Goal: Task Accomplishment & Management: Manage account settings

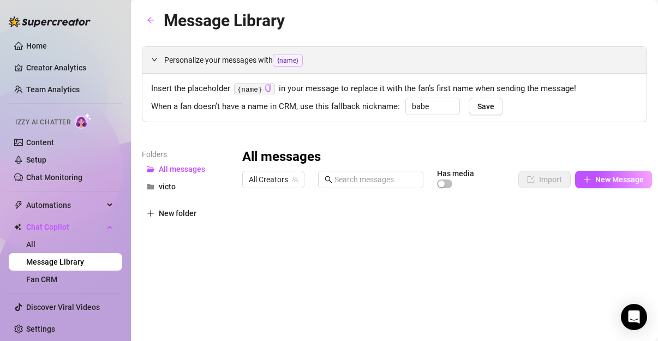
click at [210, 65] on span "Personalize your messages with {name}" at bounding box center [400, 60] width 473 height 13
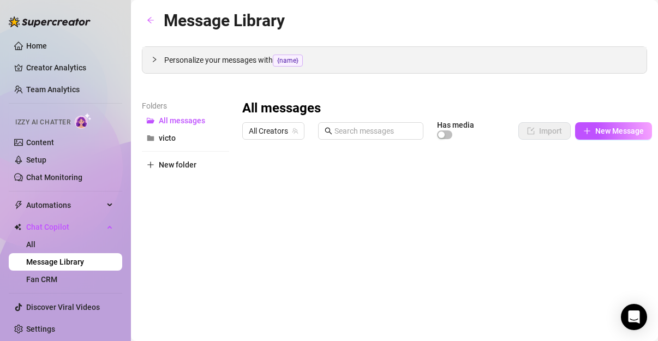
click at [246, 58] on span "Personalize your messages with {name}" at bounding box center [400, 60] width 473 height 13
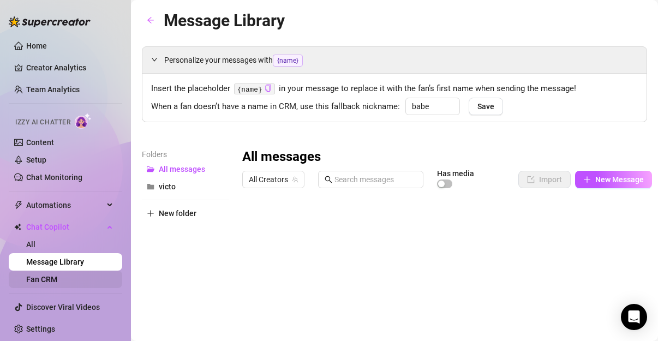
click at [46, 278] on link "Fan CRM" at bounding box center [41, 279] width 31 height 9
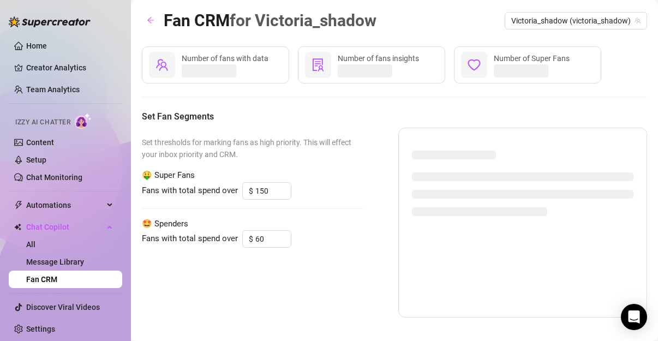
type input "150"
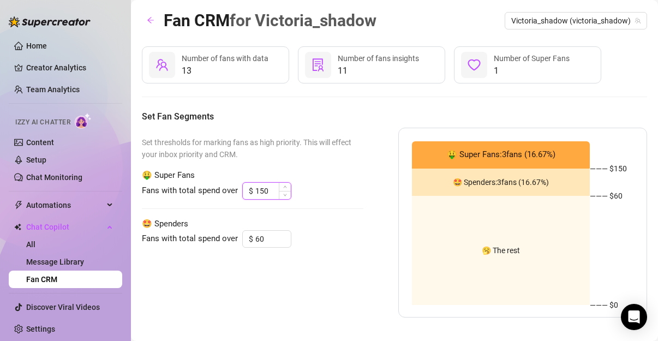
click at [268, 190] on input "150" at bounding box center [272, 191] width 35 height 16
click at [264, 237] on input "60" at bounding box center [272, 239] width 35 height 16
type input "6"
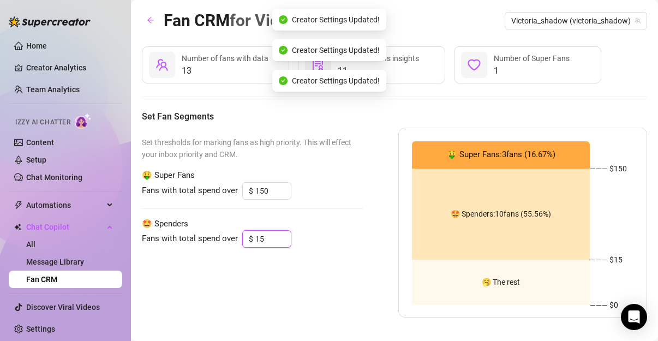
type input "15"
click at [296, 138] on span "Set thresholds for marking fans as high priority. This will effect your inbox p…" at bounding box center [252, 148] width 221 height 24
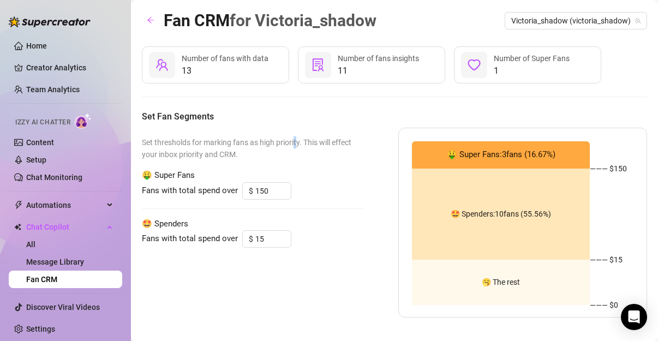
click at [293, 132] on div "Set thresholds for marking fans as high priority. This will effect your inbox p…" at bounding box center [252, 223] width 221 height 190
click at [359, 71] on span "11" at bounding box center [378, 70] width 81 height 13
click at [69, 257] on link "Message Library" at bounding box center [55, 261] width 58 height 9
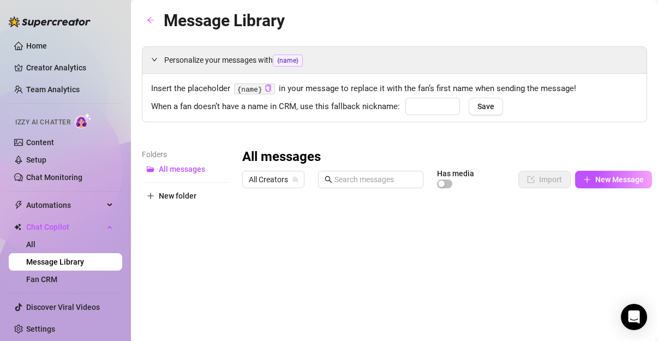
type input "babe"
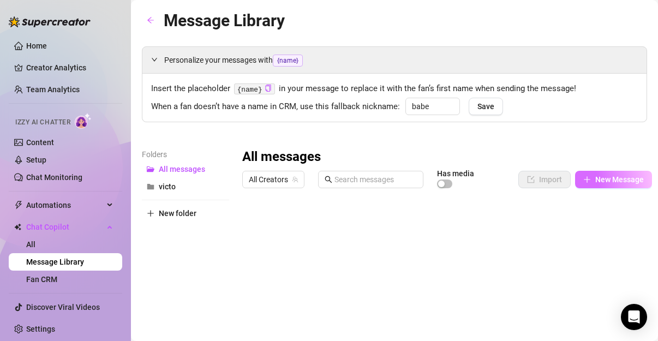
click at [599, 181] on span "New Message" at bounding box center [619, 179] width 49 height 9
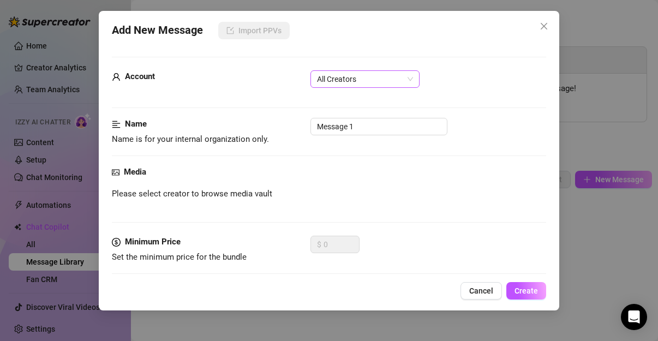
click at [368, 79] on span "All Creators" at bounding box center [365, 79] width 96 height 16
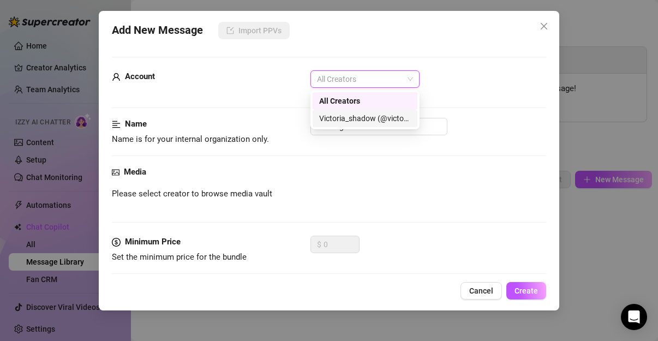
click at [348, 119] on div "Victoria_shadow (@victoria_shadow)" at bounding box center [365, 118] width 92 height 12
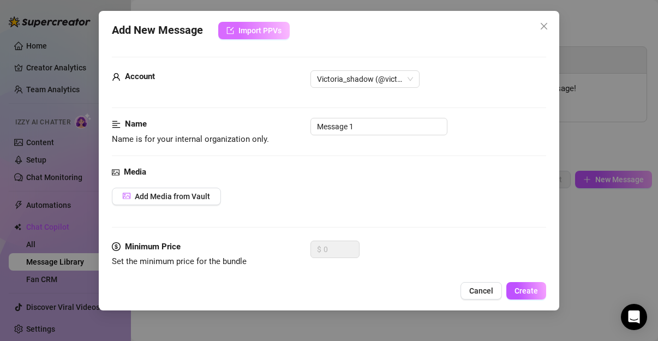
click at [267, 32] on span "Import PPVs" at bounding box center [259, 30] width 43 height 9
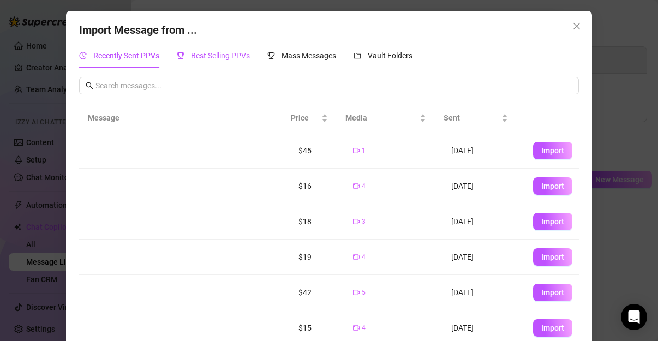
click at [183, 57] on div "Best Selling PPVs" at bounding box center [213, 56] width 73 height 12
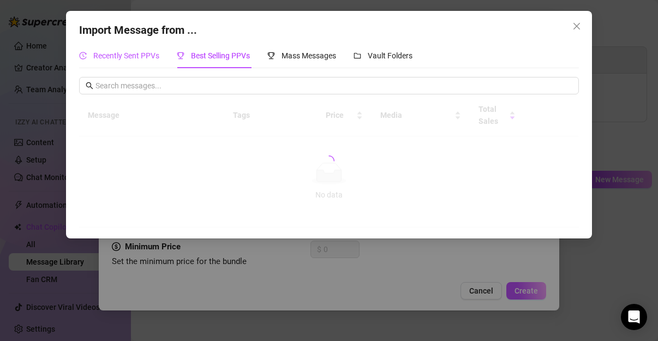
click at [135, 55] on span "Recently Sent PPVs" at bounding box center [126, 55] width 66 height 9
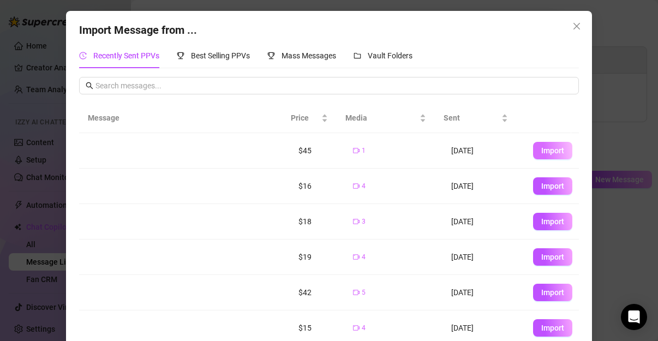
click at [541, 146] on span "Import" at bounding box center [552, 150] width 23 height 9
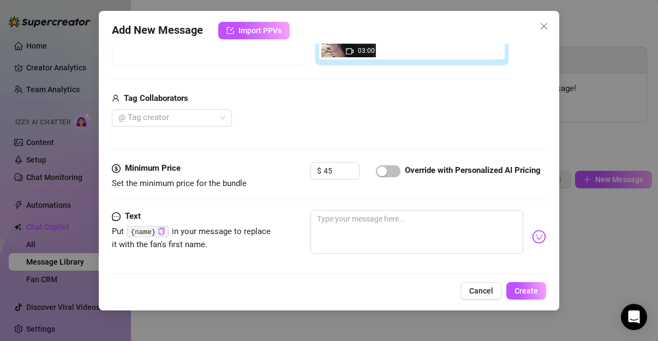
scroll to position [191, 0]
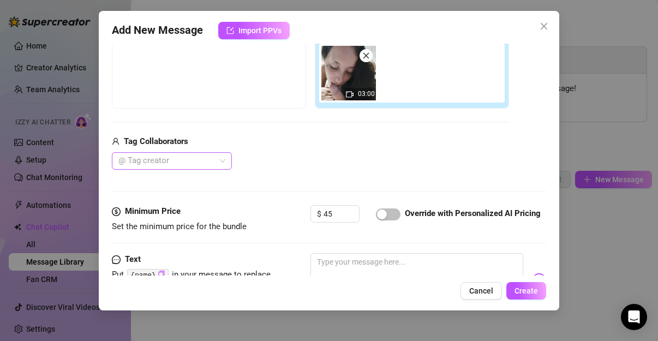
click at [178, 154] on div at bounding box center [166, 160] width 104 height 15
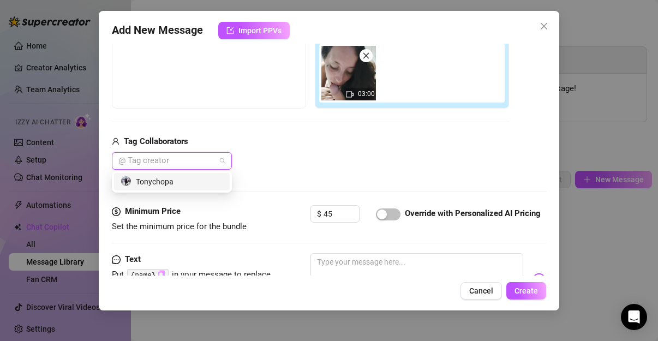
click at [172, 182] on div "Tonychopa" at bounding box center [172, 182] width 103 height 12
click at [175, 181] on div "Tonychopa" at bounding box center [168, 182] width 95 height 12
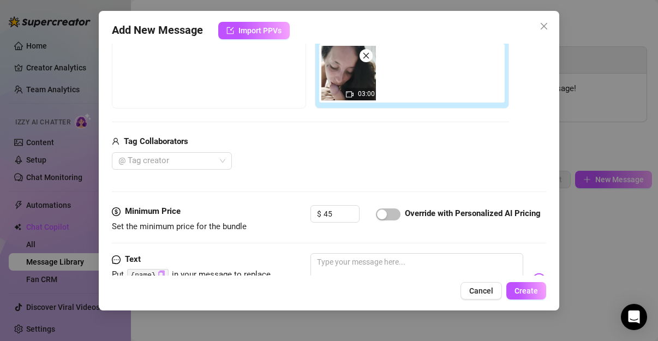
click at [245, 176] on div "Media Add Media from Vault Free preview Pay to view 03:00 Tag Collaborators @ T…" at bounding box center [329, 90] width 434 height 230
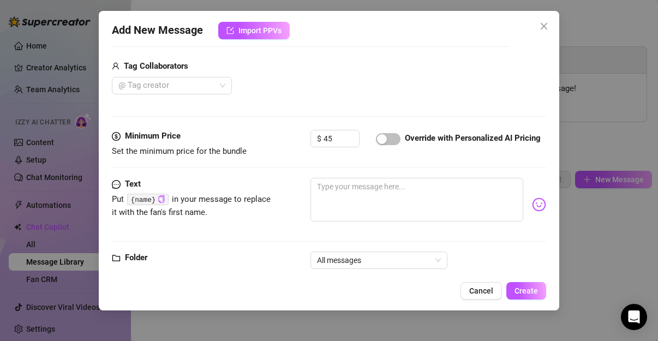
scroll to position [282, 0]
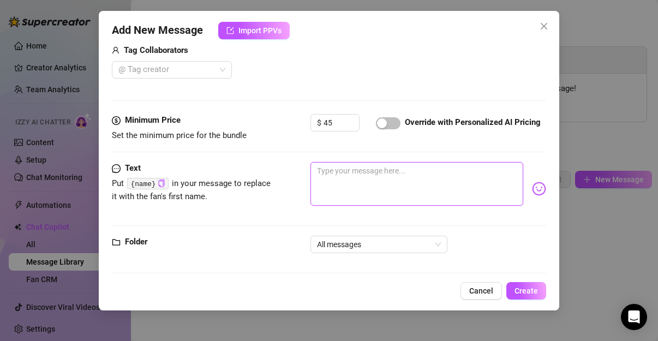
click at [366, 176] on textarea at bounding box center [416, 184] width 213 height 44
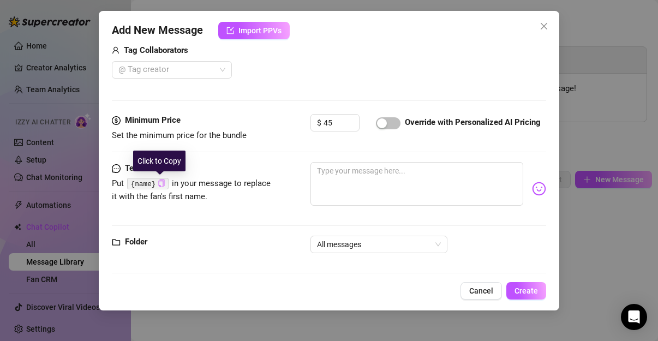
click at [158, 181] on icon "copy" at bounding box center [161, 182] width 7 height 7
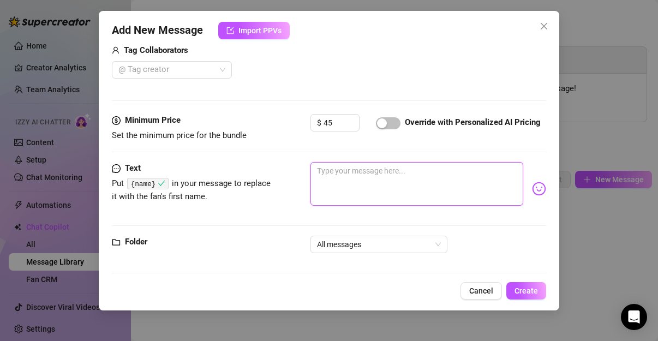
click at [362, 168] on textarea at bounding box center [416, 184] width 213 height 44
type textarea "V"
type textarea "Type your message here..."
paste textarea "{name}"
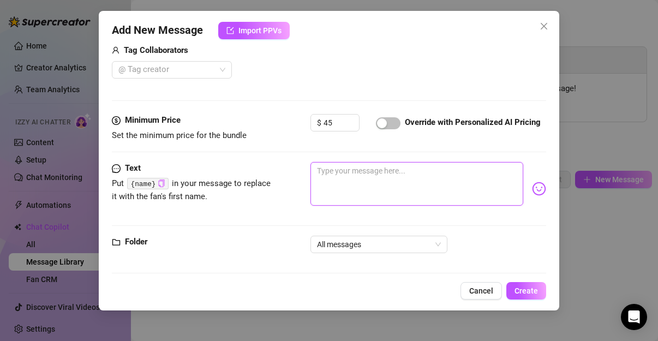
type textarea "{name}"
type textarea "{name} p"
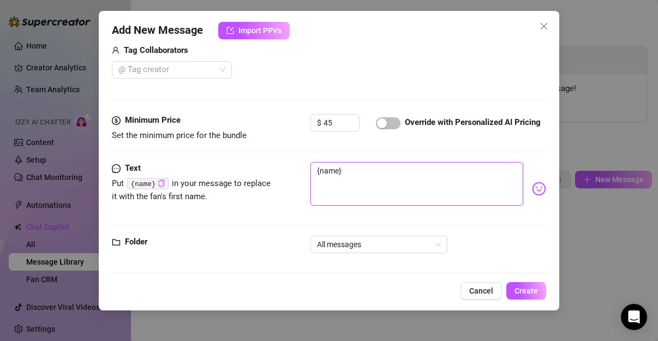
type textarea "{name} p"
type textarea "{name} pi"
type textarea "{name} pip"
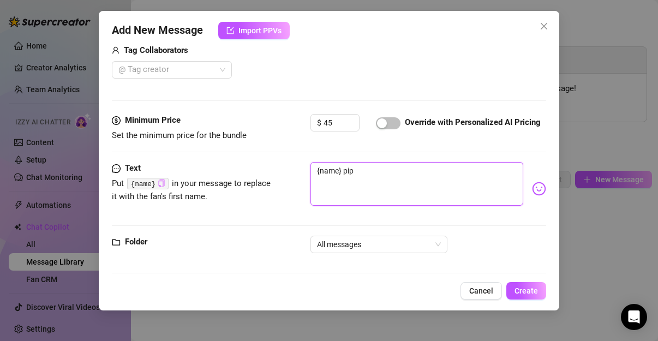
type textarea "{name} pipa"
type textarea "{name} pipa g"
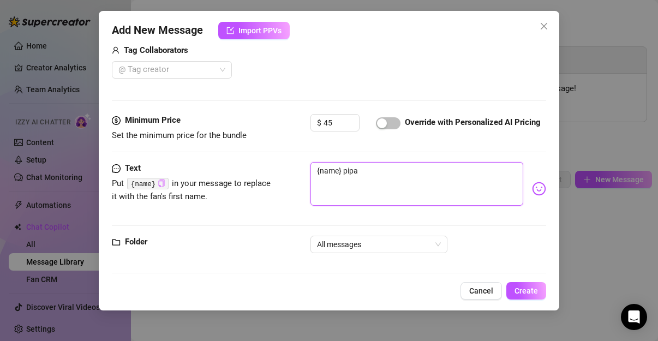
type textarea "{name} pipa g"
type textarea "{name} pipa go"
type textarea "{name} pipa goa"
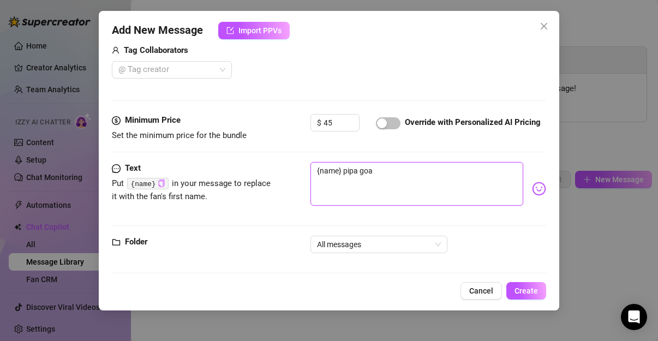
type textarea "{name} pipa goa="
type textarea "{name} pipa goa=="
type textarea "{name} pipa goa="
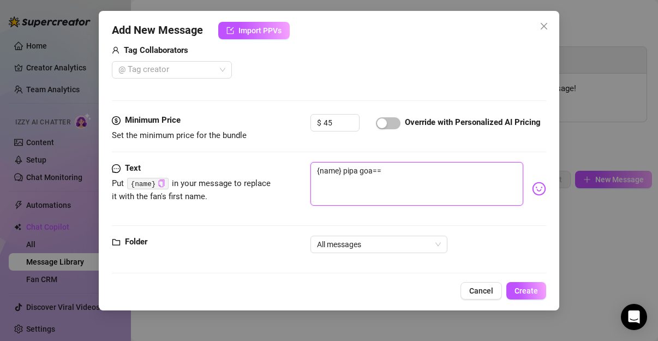
type textarea "{name} pipa goa="
type textarea "{name} pipa goa"
type textarea "{name} pipa go"
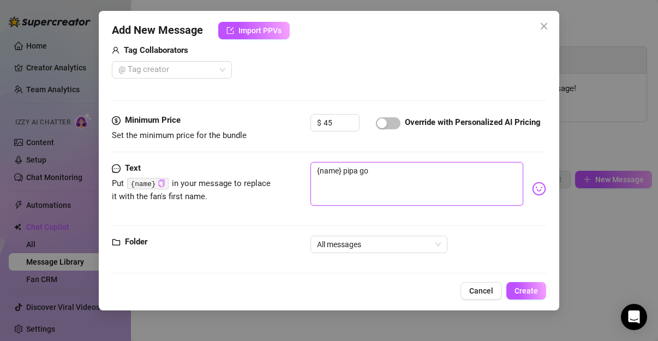
type textarea "{name} pipa g"
type textarea "{name} pipa"
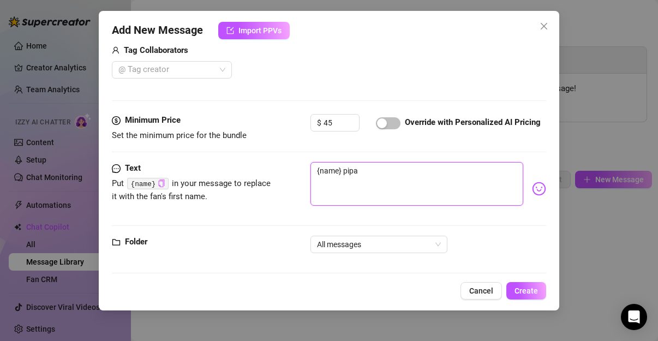
type textarea "{name} pipa"
type textarea "{name} pipap"
type textarea "{name} pipa"
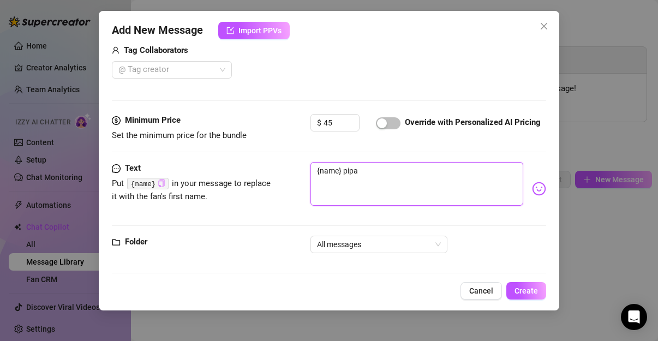
type textarea "{name} pipar"
type textarea "{name} pipara"
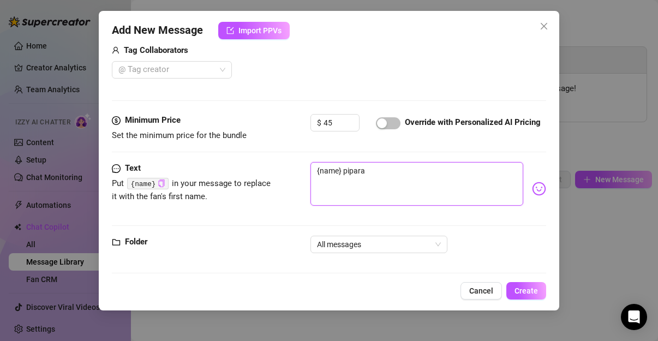
type textarea "{name} pipara"
type textarea "{name} [PERSON_NAME]"
type textarea "{name} pipara gi"
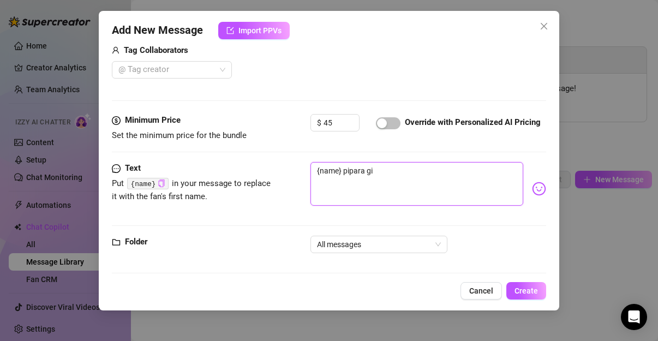
type textarea "{name} [PERSON_NAME]"
type textarea "{name} [PERSON_NAME] p"
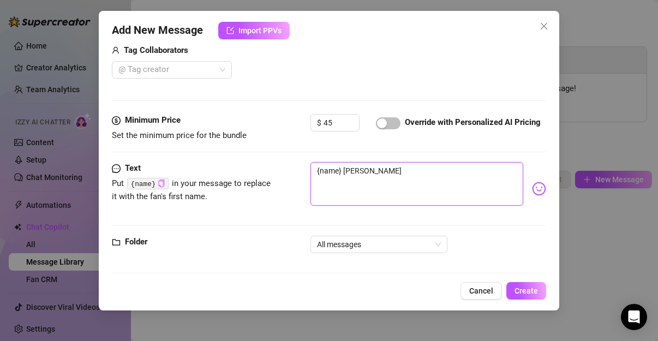
type textarea "{name} [PERSON_NAME] p"
type textarea "{name} [PERSON_NAME] pa"
type textarea "{name} [PERSON_NAME] par"
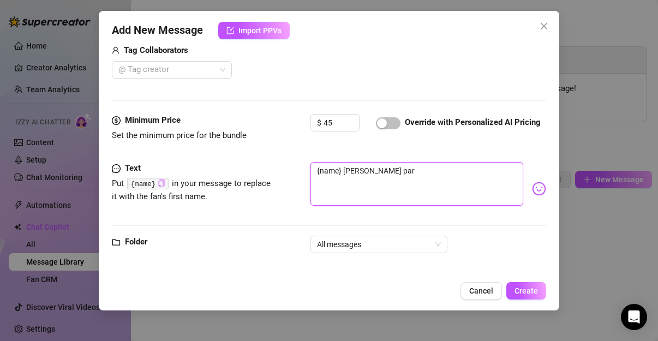
type textarea "{name} [PERSON_NAME] part"
type textarea "{name} [PERSON_NAME] partt"
type textarea "{name} [PERSON_NAME] part"
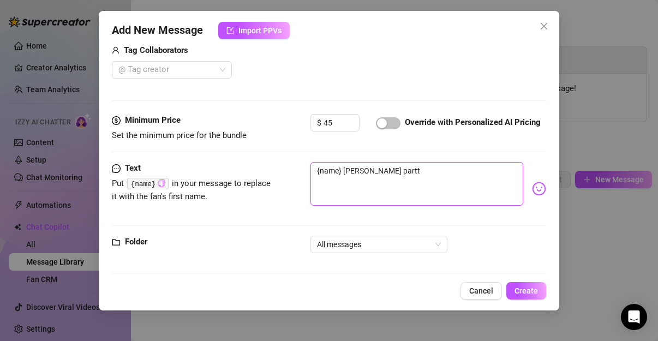
type textarea "{name} [PERSON_NAME] part"
type textarea "{name} [PERSON_NAME] party"
type textarea "{name} [PERSON_NAME] party s"
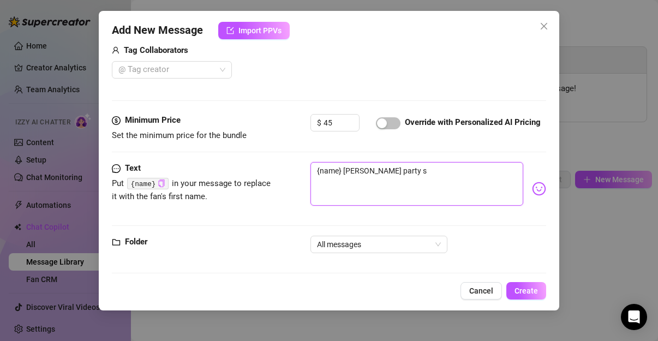
type textarea "{name} [PERSON_NAME] party su"
type textarea "{name} [PERSON_NAME] party s"
type textarea "{name} [PERSON_NAME] party so"
type textarea "{name} [PERSON_NAME] party soi"
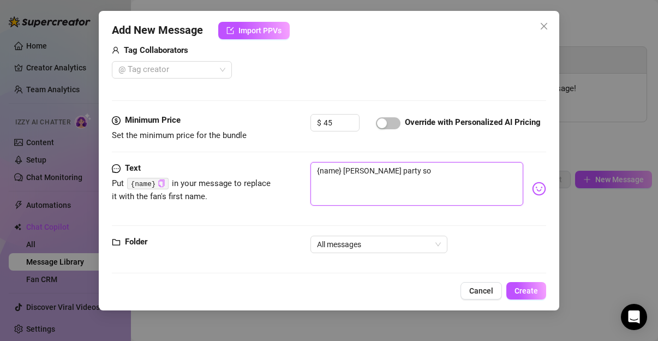
type textarea "{name} [PERSON_NAME] party soi"
type textarea "{name} [PERSON_NAME] party so"
type textarea "{name} [PERSON_NAME] party sou"
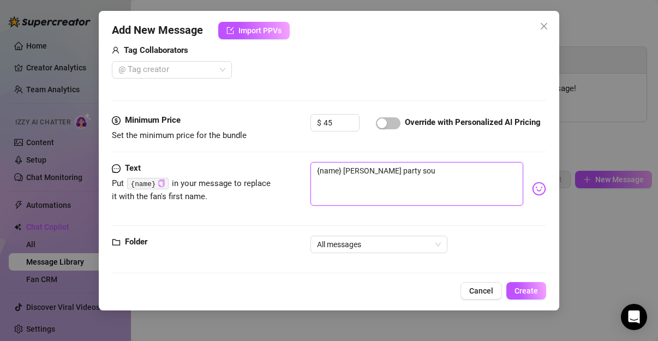
type textarea "{name} [PERSON_NAME] party sou s"
type textarea "{name} [PERSON_NAME] party sou se"
type textarea "{name} [PERSON_NAME] party sou se p"
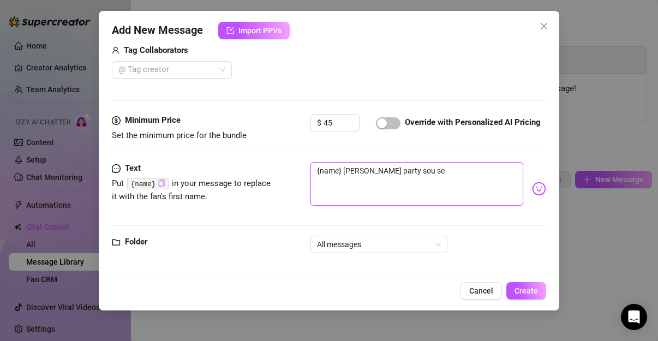
type textarea "{name} [PERSON_NAME] party sou se p"
type textarea "{name} [PERSON_NAME] party sou se po"
type textarea "{name} [PERSON_NAME] party sou se pol"
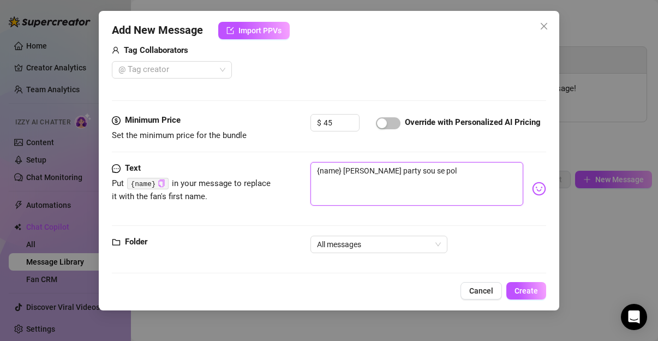
type textarea "{name} pipara gia party sou se poly"
click at [531, 286] on button "Create" at bounding box center [526, 290] width 40 height 17
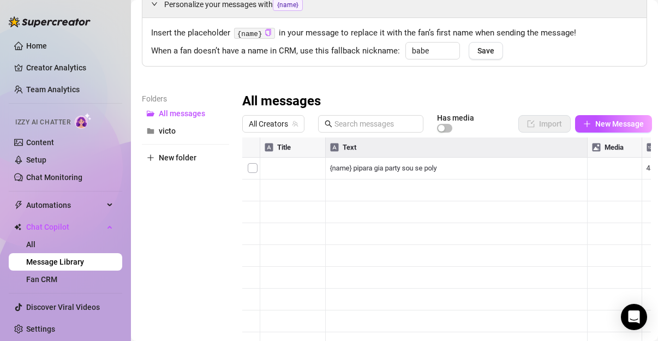
scroll to position [127, 0]
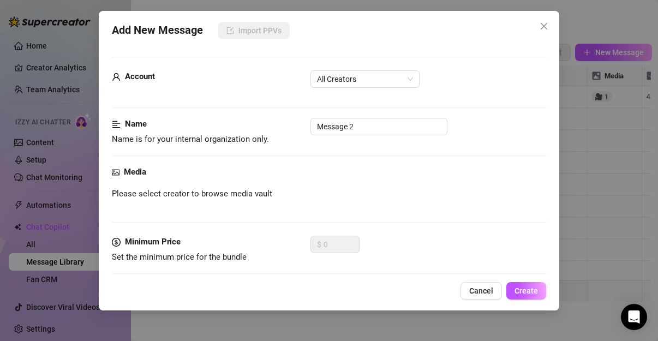
drag, startPoint x: 331, startPoint y: 300, endPoint x: 361, endPoint y: 315, distance: 33.4
click at [342, 303] on body "Home Creator Analytics Team Analytics Izzy AI Chatter Content Setup Chat Monito…" at bounding box center [329, 170] width 658 height 341
click at [542, 33] on button "Close" at bounding box center [543, 25] width 17 height 17
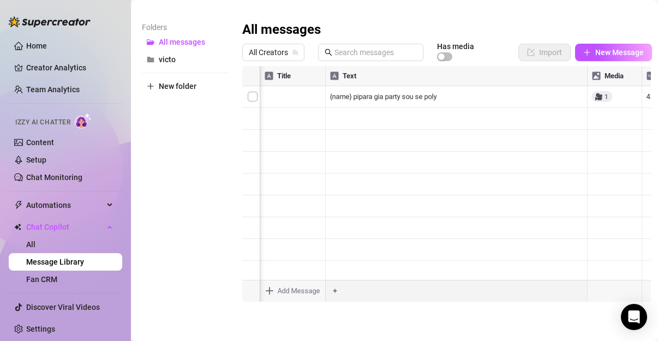
scroll to position [0, 144]
click at [560, 97] on div at bounding box center [446, 187] width 408 height 243
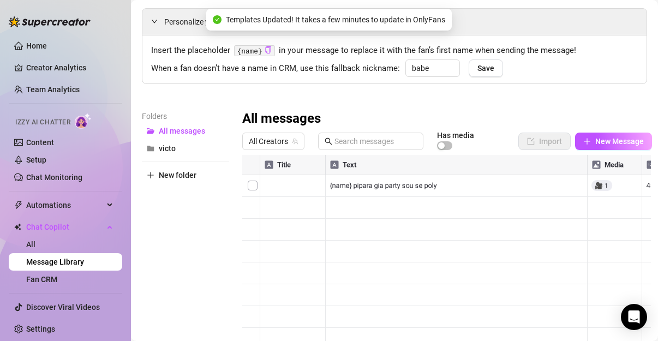
scroll to position [36, 0]
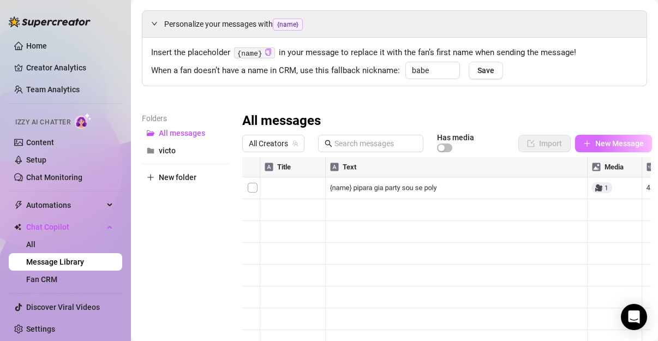
click at [591, 142] on button "New Message" at bounding box center [613, 143] width 77 height 17
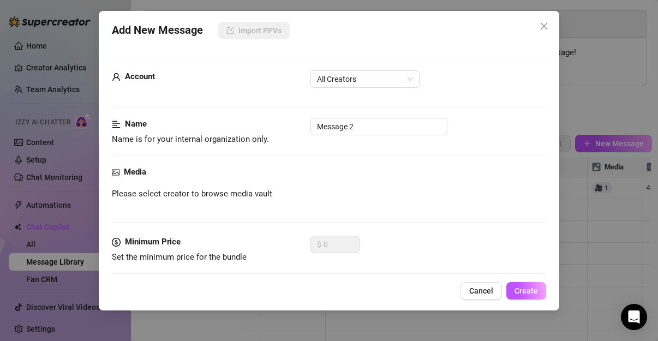
click at [575, 33] on div "Add New Message Import PPVs Account All Creators Name Name is for your internal…" at bounding box center [329, 170] width 658 height 341
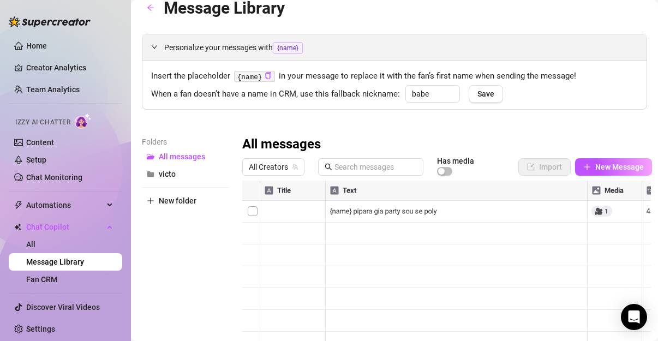
scroll to position [0, 0]
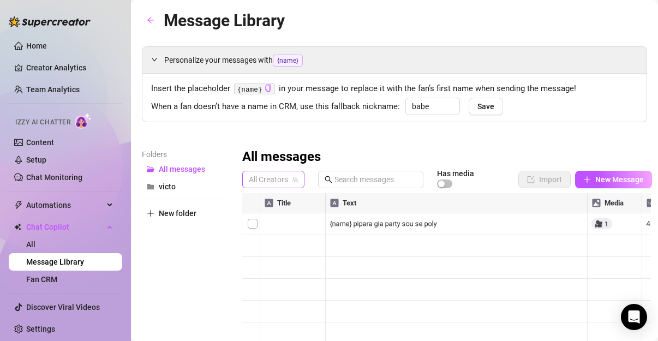
click at [279, 178] on span "All Creators" at bounding box center [273, 179] width 49 height 16
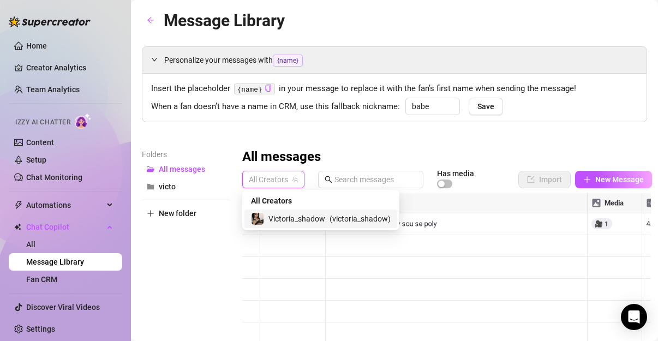
click at [279, 218] on span "Victoria_shadow" at bounding box center [296, 219] width 57 height 12
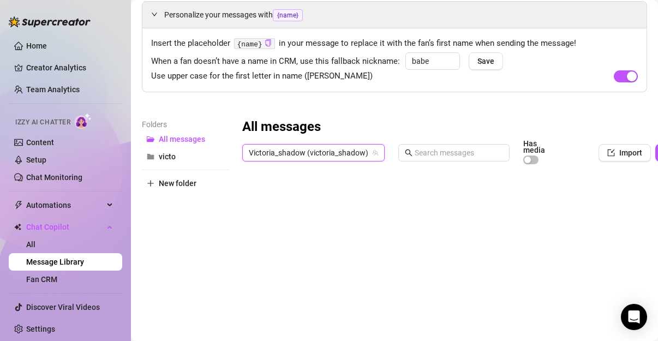
scroll to position [91, 0]
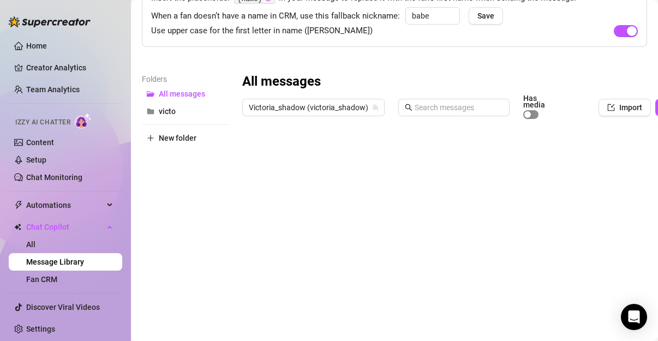
click at [528, 114] on div "button" at bounding box center [527, 114] width 7 height 7
click at [616, 107] on button "Import" at bounding box center [624, 107] width 52 height 17
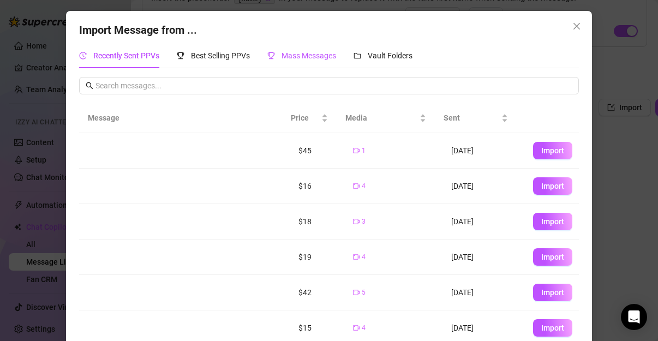
click at [291, 58] on span "Mass Messages" at bounding box center [308, 55] width 55 height 9
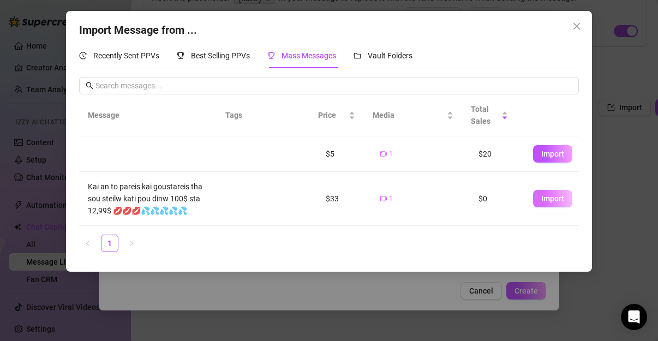
click at [543, 201] on span "Import" at bounding box center [552, 198] width 23 height 9
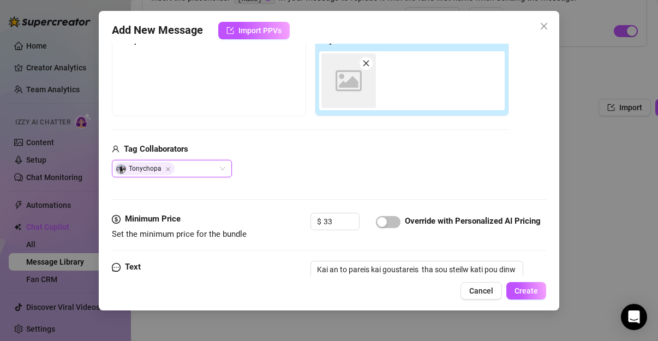
scroll to position [191, 0]
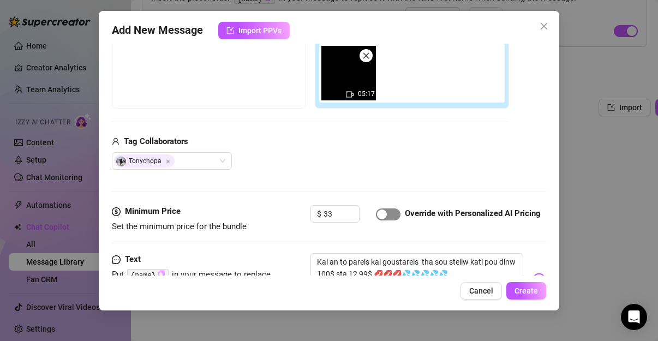
click at [387, 220] on button "button" at bounding box center [388, 214] width 25 height 12
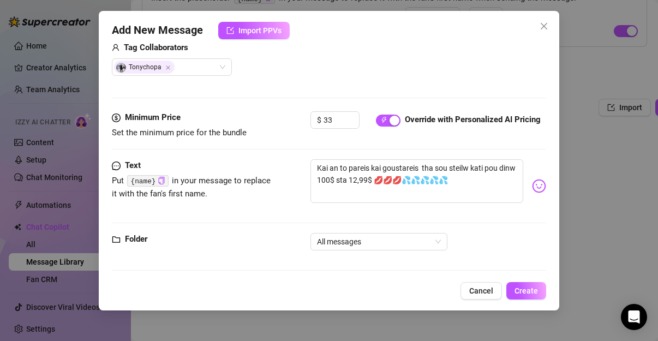
scroll to position [288, 0]
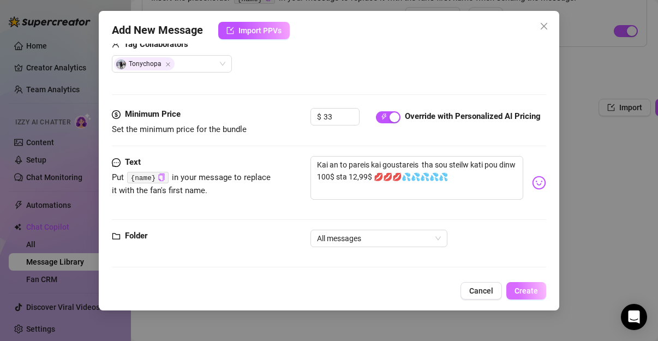
click at [536, 290] on span "Create" at bounding box center [525, 290] width 23 height 9
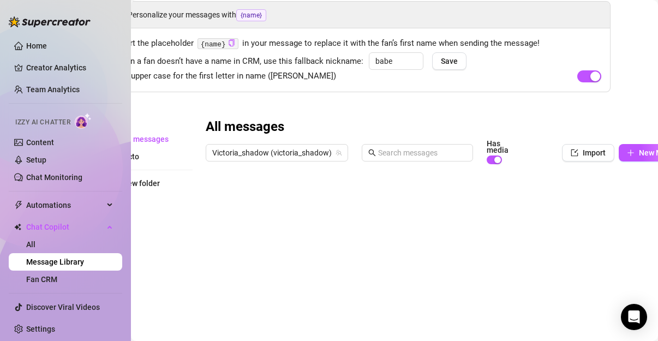
scroll to position [45, 0]
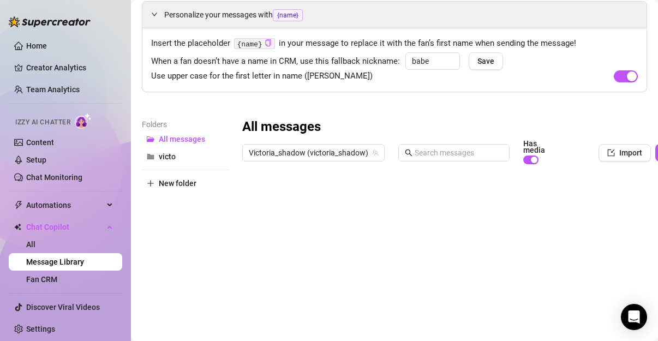
click at [252, 199] on div at bounding box center [486, 291] width 488 height 243
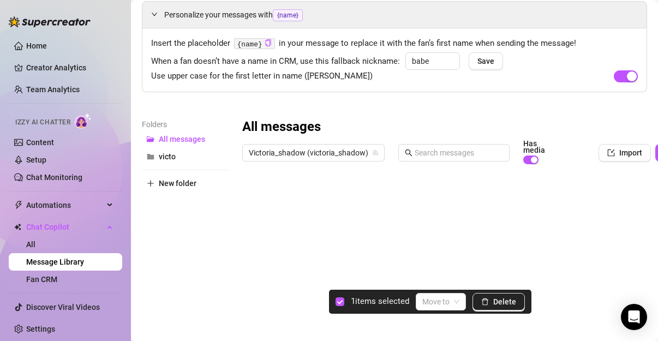
click at [254, 199] on div at bounding box center [486, 291] width 488 height 243
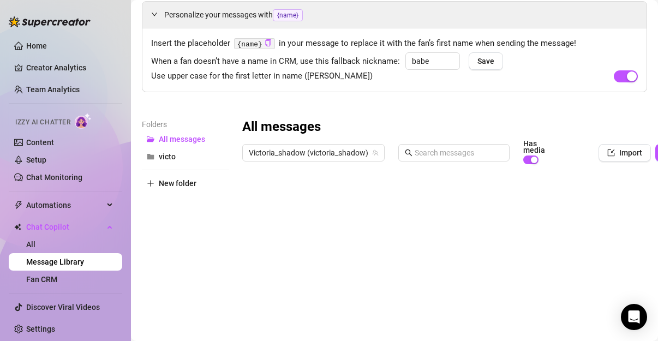
scroll to position [45, 79]
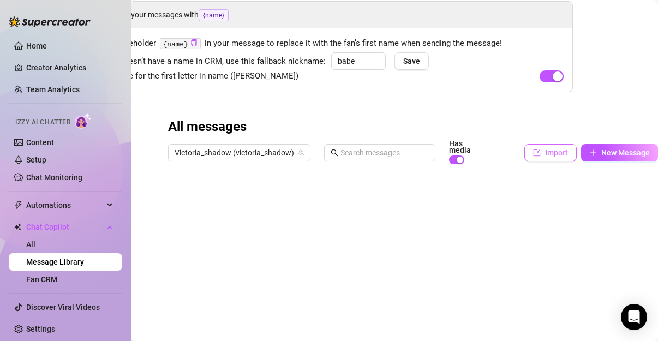
click at [545, 151] on span "Import" at bounding box center [556, 152] width 23 height 9
type textarea "Type your message here..."
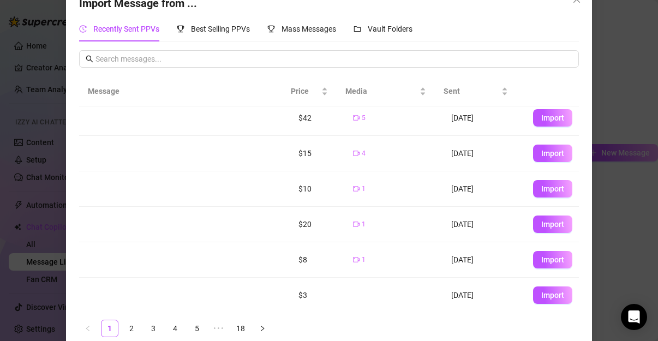
scroll to position [42, 0]
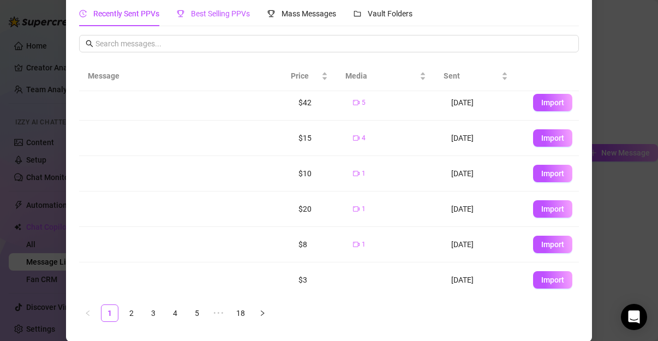
click at [219, 13] on span "Best Selling PPVs" at bounding box center [220, 13] width 59 height 9
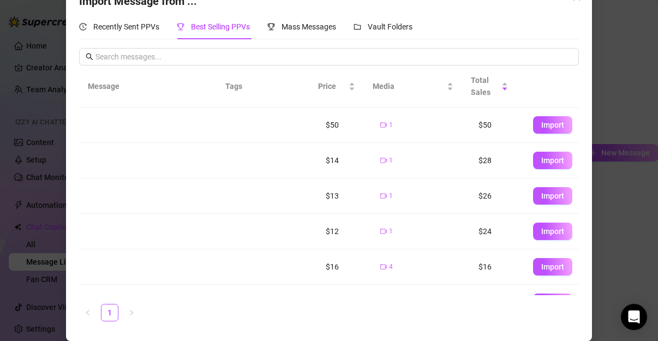
scroll to position [28, 0]
click at [541, 125] on span "Import" at bounding box center [552, 125] width 23 height 9
click at [541, 127] on span "Import" at bounding box center [552, 125] width 23 height 9
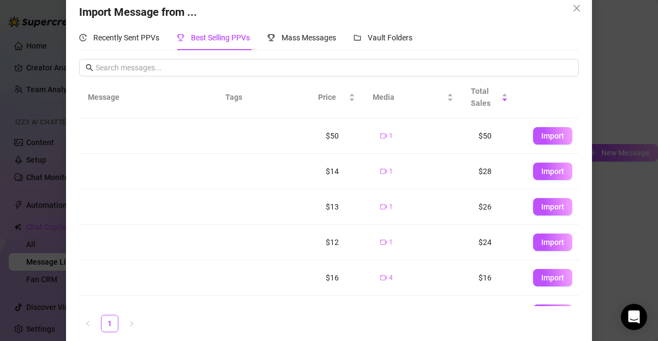
scroll to position [0, 0]
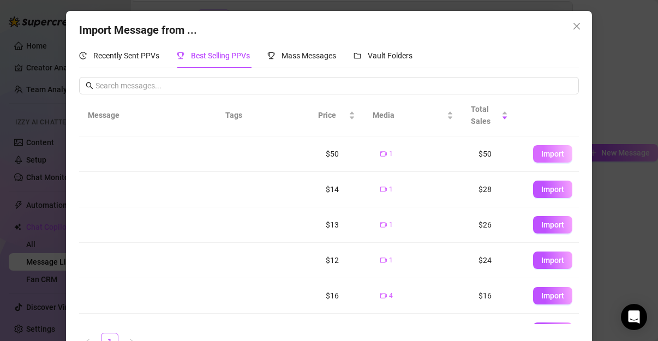
click at [541, 154] on span "Import" at bounding box center [552, 153] width 23 height 9
click at [538, 194] on button "Import" at bounding box center [552, 189] width 39 height 17
click at [541, 189] on span "Import" at bounding box center [552, 189] width 23 height 9
click at [533, 220] on button "Import" at bounding box center [552, 224] width 39 height 17
click at [541, 225] on span "Import" at bounding box center [552, 224] width 23 height 9
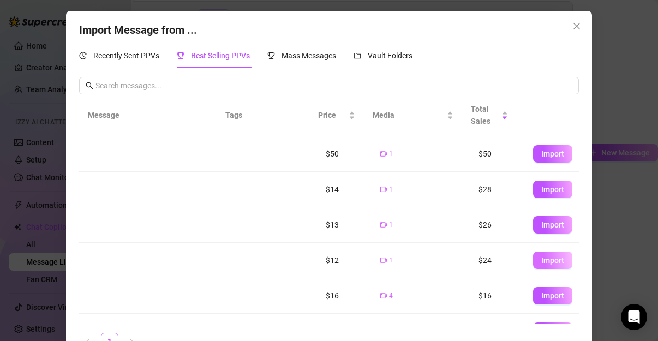
click at [541, 262] on span "Import" at bounding box center [552, 260] width 23 height 9
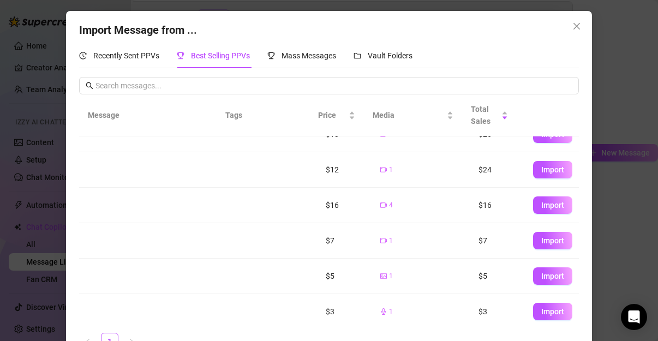
scroll to position [45, 0]
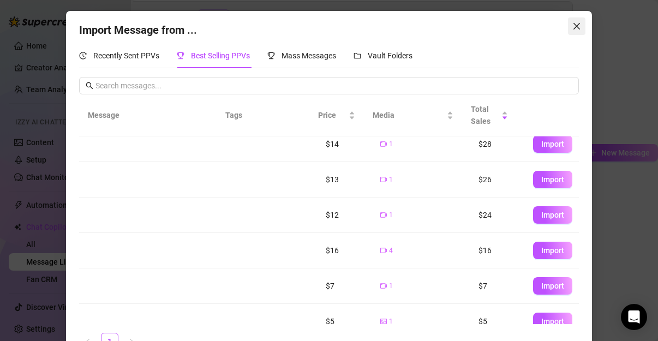
click at [572, 27] on icon "close" at bounding box center [576, 26] width 9 height 9
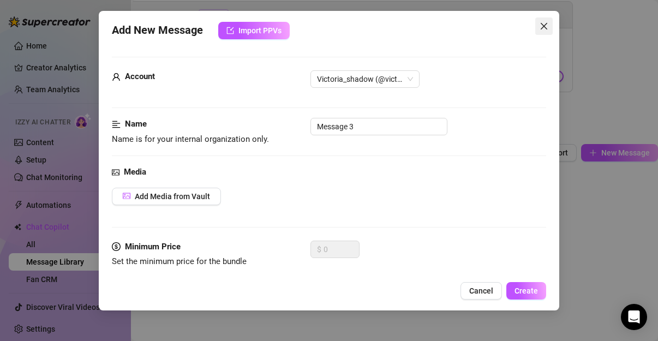
click at [545, 24] on icon "close" at bounding box center [543, 26] width 7 height 7
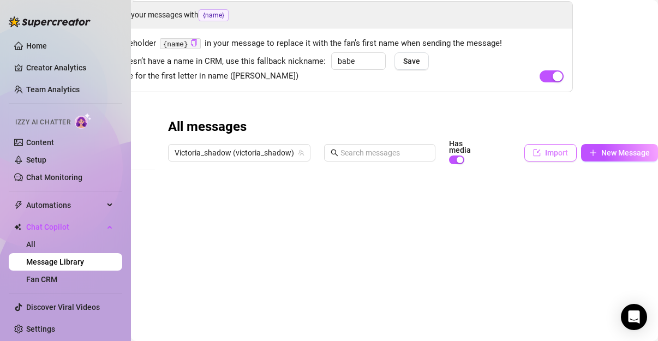
click at [548, 151] on span "Import" at bounding box center [556, 152] width 23 height 9
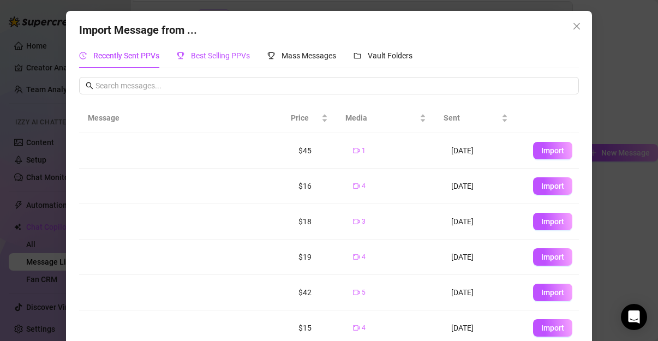
drag, startPoint x: 198, startPoint y: 55, endPoint x: 238, endPoint y: 65, distance: 41.8
click at [199, 55] on span "Best Selling PPVs" at bounding box center [220, 55] width 59 height 9
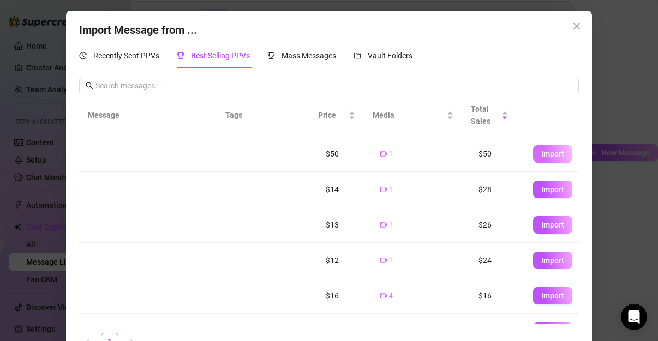
click at [541, 150] on span "Import" at bounding box center [552, 153] width 23 height 9
click at [541, 153] on span "Import" at bounding box center [552, 153] width 23 height 9
click at [572, 29] on icon "close" at bounding box center [576, 26] width 9 height 9
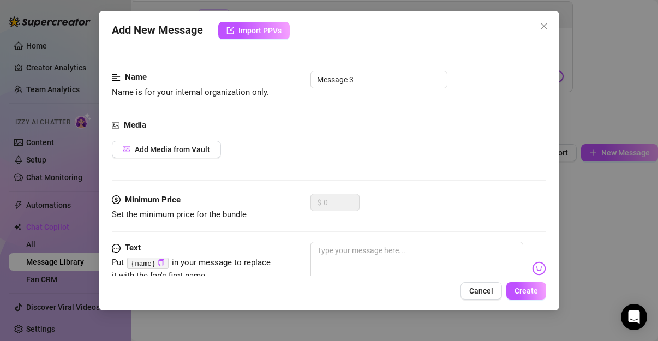
scroll to position [0, 0]
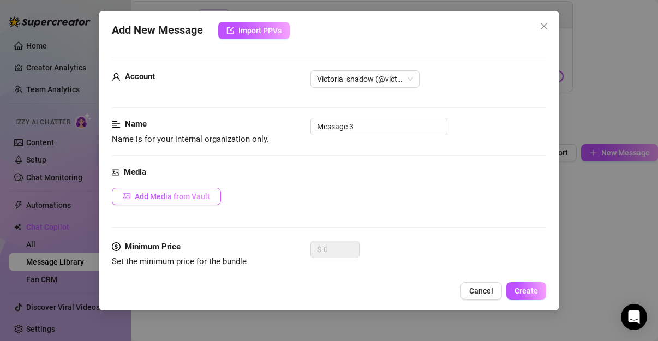
click at [140, 189] on button "Add Media from Vault" at bounding box center [166, 196] width 109 height 17
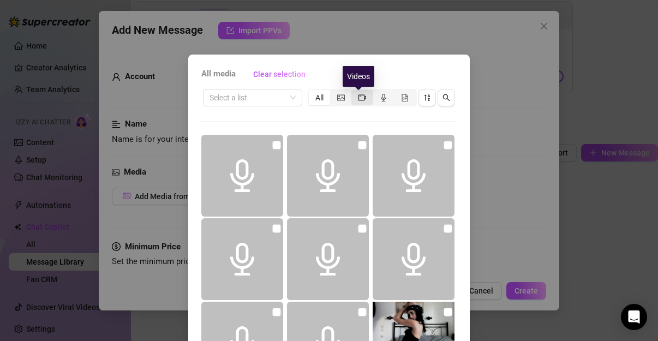
click at [359, 100] on icon "video-camera" at bounding box center [362, 98] width 8 height 8
click at [354, 92] on input "segmented control" at bounding box center [354, 92] width 0 height 0
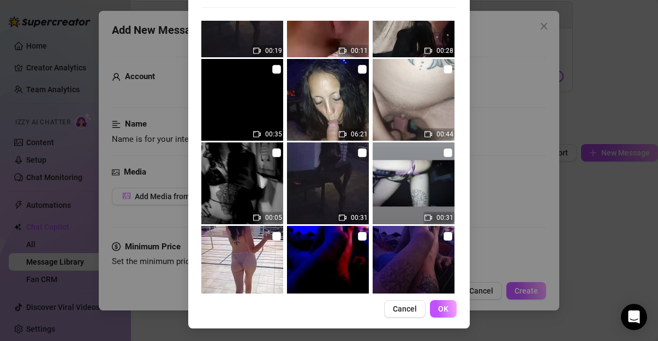
scroll to position [363, 0]
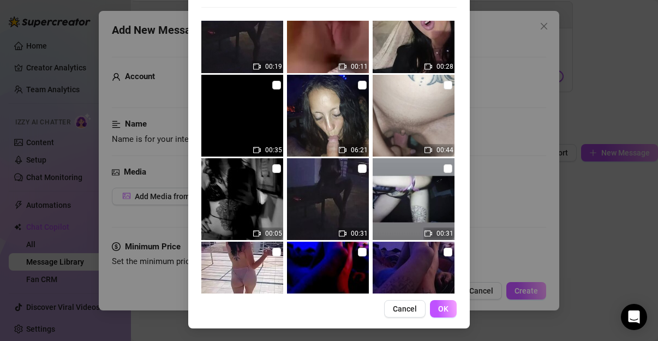
click at [437, 72] on div "00:28" at bounding box center [438, 67] width 31 height 13
click at [443, 86] on input "checkbox" at bounding box center [447, 85] width 9 height 9
checkbox input "true"
click at [440, 313] on button "OK" at bounding box center [443, 308] width 27 height 17
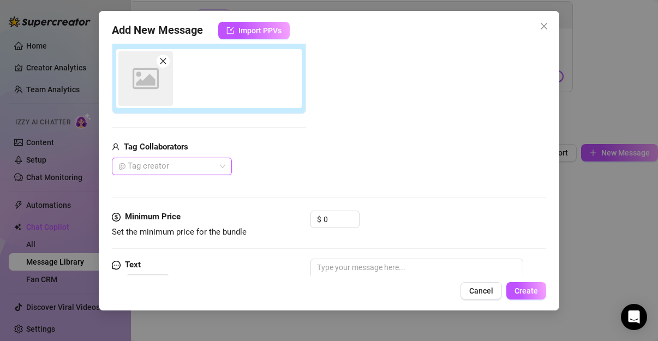
scroll to position [191, 0]
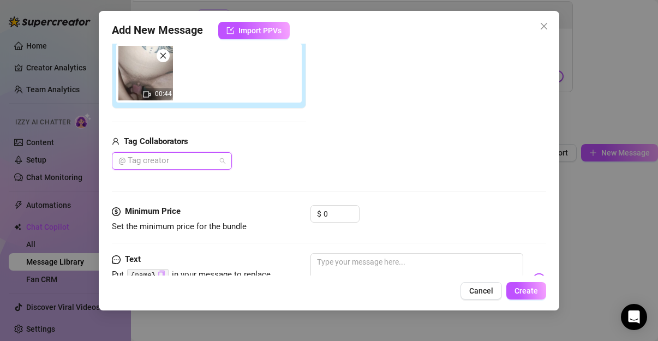
click at [167, 166] on div at bounding box center [166, 160] width 104 height 15
click at [154, 182] on div "Tonychopa" at bounding box center [172, 182] width 103 height 12
drag, startPoint x: 332, startPoint y: 209, endPoint x: 335, endPoint y: 214, distance: 6.7
click at [332, 210] on input "0" at bounding box center [340, 214] width 35 height 16
type input "0"
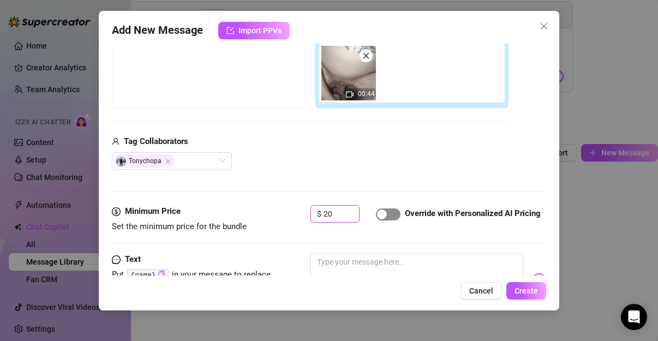
type input "20"
click at [389, 218] on span "button" at bounding box center [388, 214] width 25 height 12
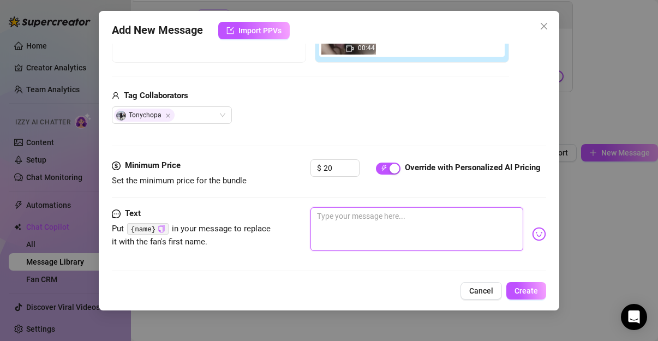
click at [346, 231] on textarea at bounding box center [416, 229] width 213 height 44
click at [147, 227] on code "{name}" at bounding box center [147, 228] width 41 height 11
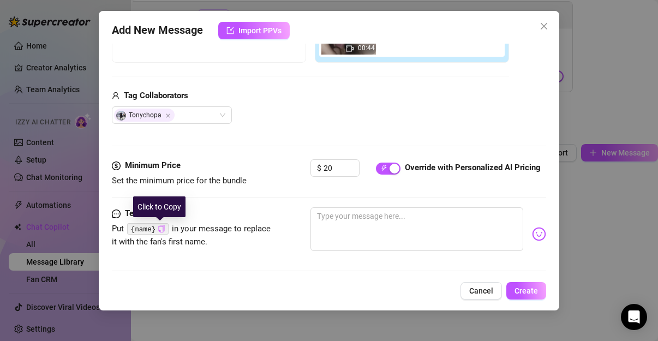
click at [159, 226] on icon "copy" at bounding box center [161, 228] width 7 height 7
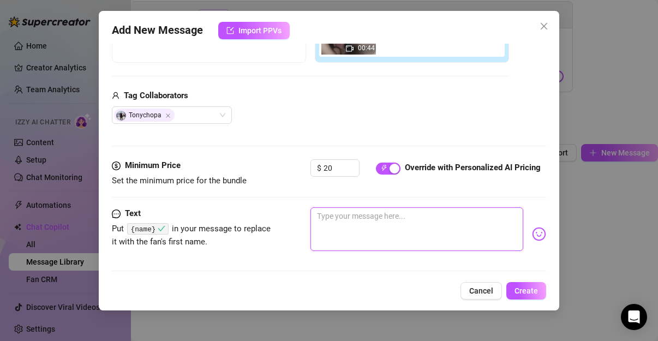
click at [364, 232] on textarea at bounding box center [416, 229] width 213 height 44
paste textarea "{name}"
type textarea "{name}"
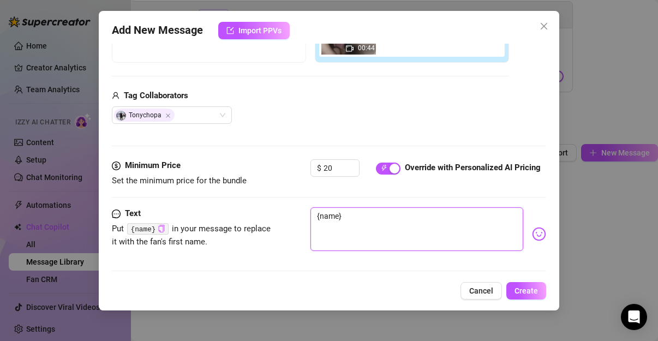
type textarea "{name}g"
type textarea "{name}ga"
type textarea "{name}gam"
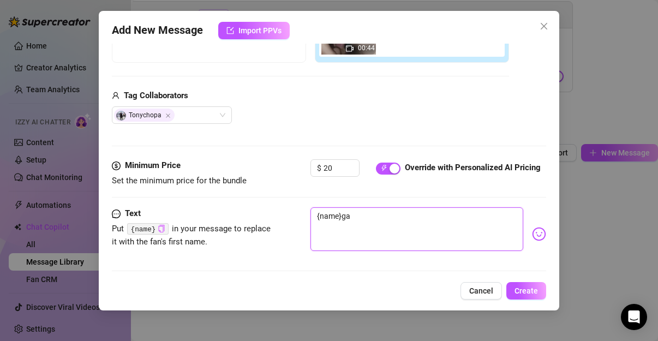
type textarea "{name}gam"
type textarea "{name}gami"
type textarea "{name}gamis"
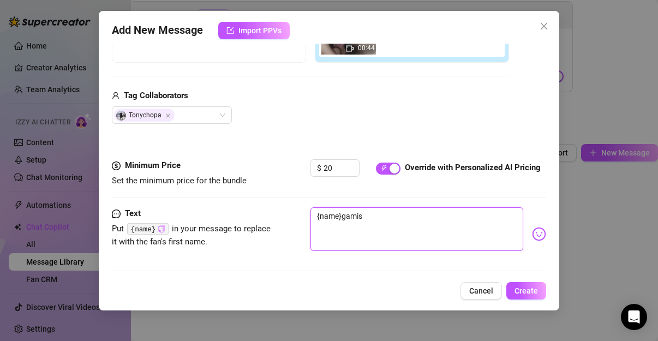
type textarea "{name}gamisa"
type textarea "{name}gamisak"
type textarea "{name}[PERSON_NAME]"
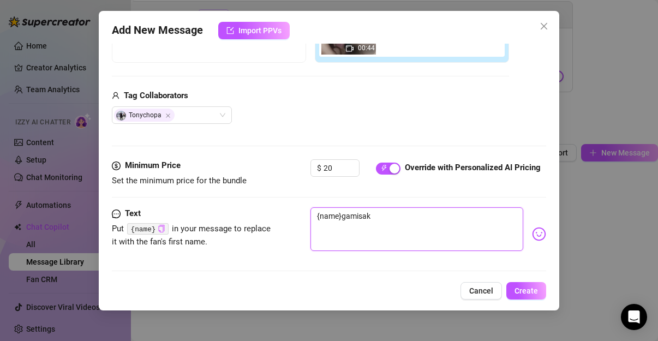
type textarea "{name}[PERSON_NAME]"
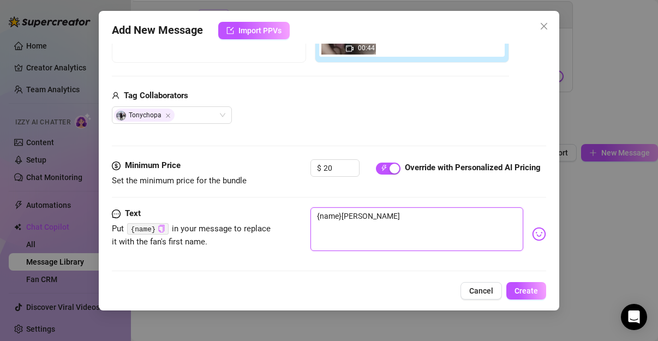
type textarea "{name}[PERSON_NAME]"
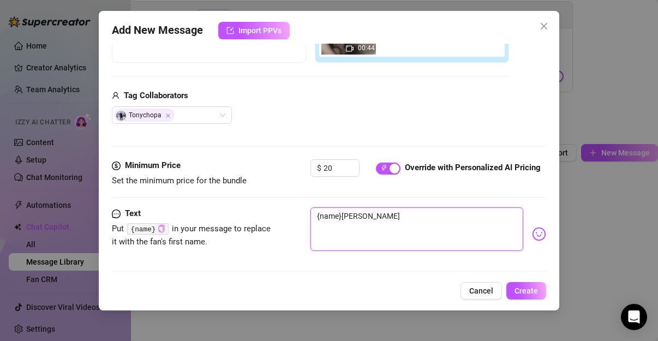
type textarea "{name}[PERSON_NAME]"
type textarea "{name}gamisaki gia o"
type textarea "{name}gamisaki gia oa"
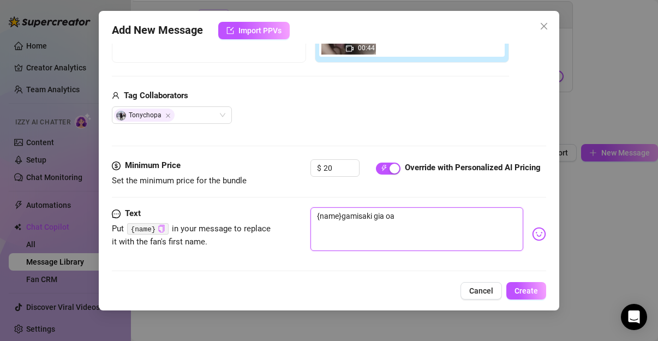
type textarea "{name}gamisaki gia o"
type textarea "{name}[PERSON_NAME]"
type textarea "{name}gamisaki gia p"
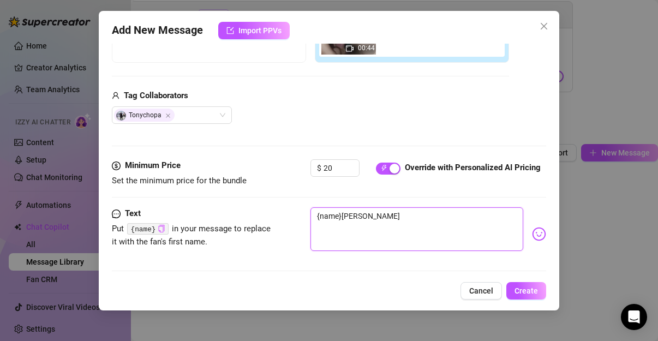
type textarea "{name}gamisaki gia p"
type textarea "{name}gamisaki gia pa"
type textarea "{name}gamisaki gia par"
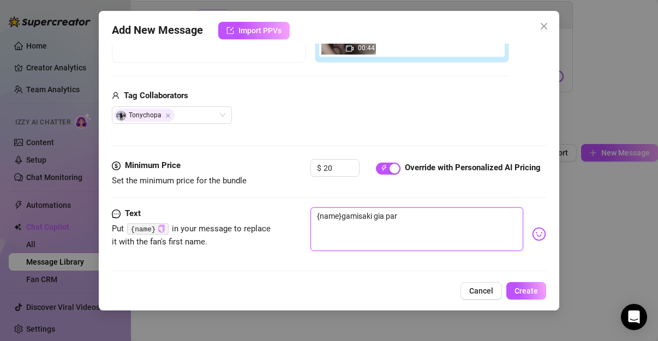
type textarea "{name}gamisaki gia part"
type textarea "{name}gamisaki gia party"
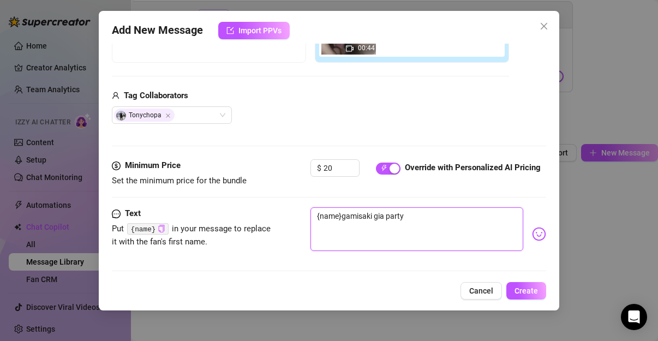
type textarea "{name}gamisaki gia party"
type textarea "{name}[PERSON_NAME] gia party s"
type textarea "{name}gamisaki gia party so"
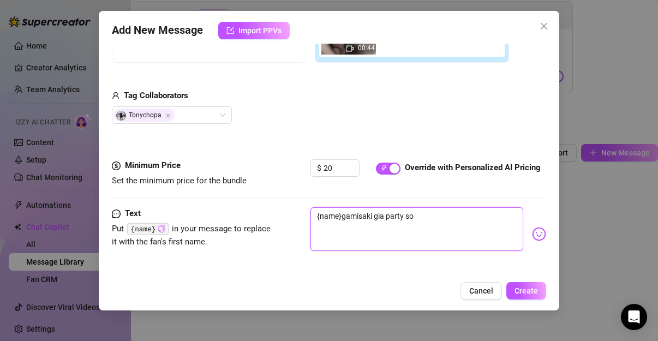
type textarea "{name}gamisaki gia party sou"
type textarea "{name}gamisaki gia party sou m"
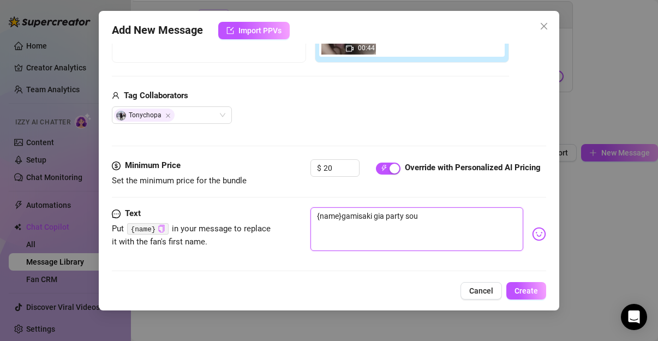
type textarea "{name}gamisaki gia party sou m"
type textarea "{name}gamisaki gia party sou mo"
type textarea "{name}gamisaki gia party sou mor"
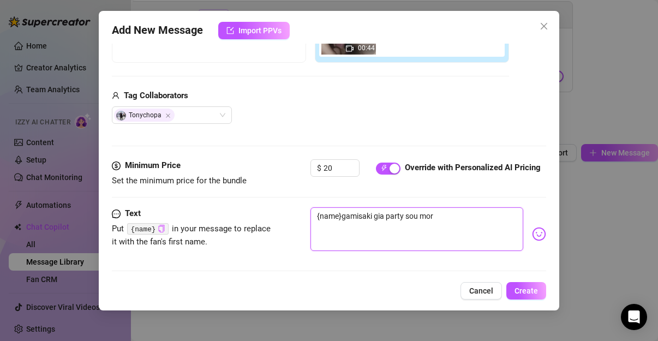
type textarea "{name}gamisaki gia party [PERSON_NAME]"
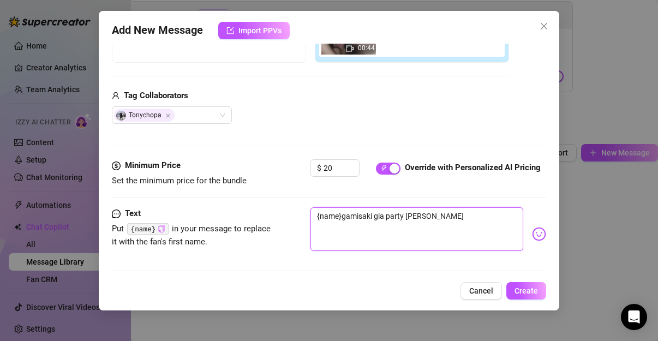
type textarea "{name}gamisaki gia party [PERSON_NAME]"
type textarea "{name}gamisaki gia party sou mor"
type textarea "{name}gamisaki gia party sou mo"
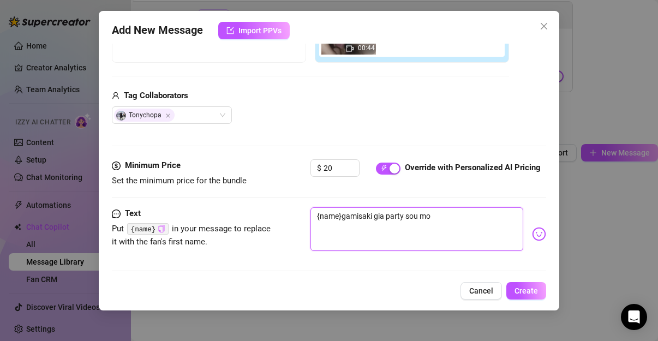
type textarea "{name}gamisaki gia party sou m"
type textarea "{name}gamisaki gia party sou mo"
type textarea "{name}gamisaki gia party sou mon"
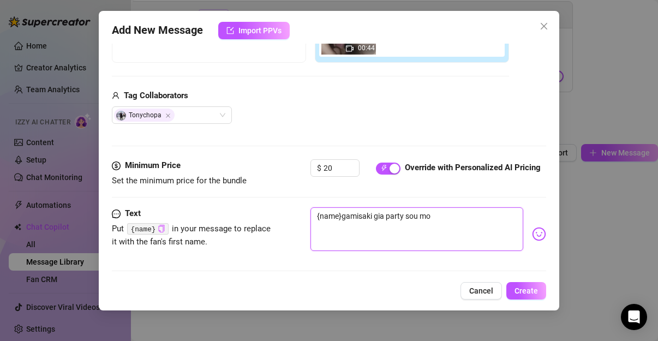
type textarea "{name}gamisaki gia party sou mon"
type textarea "{name}gamisaki gia party sou mono"
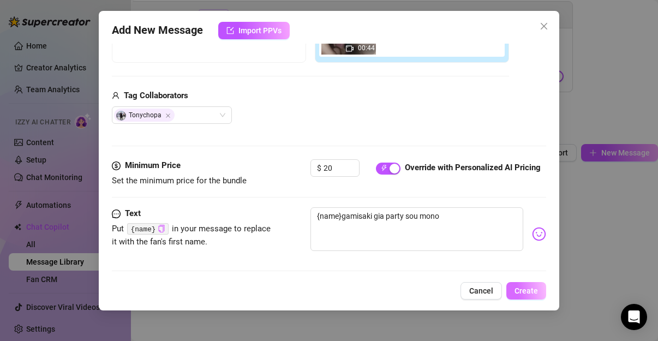
click at [521, 288] on span "Create" at bounding box center [525, 290] width 23 height 9
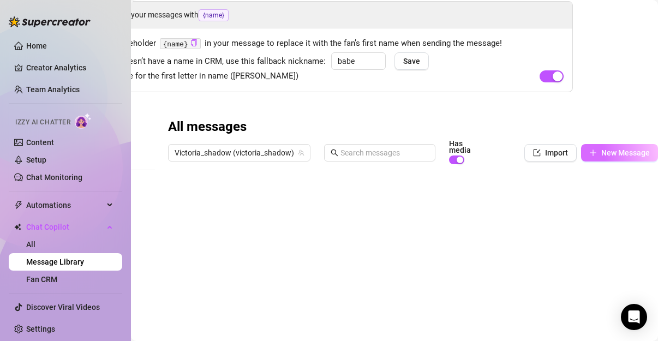
click at [626, 156] on button "New Message" at bounding box center [619, 152] width 77 height 17
type textarea "Type your message here..."
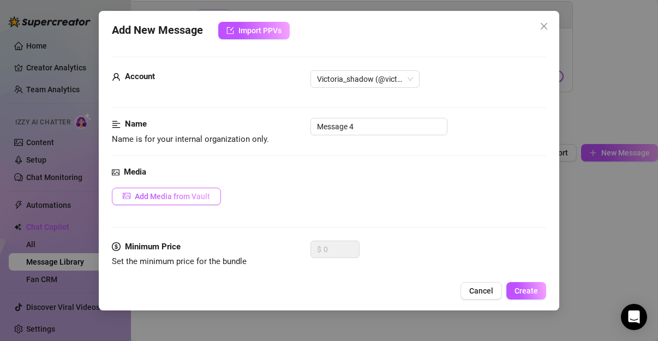
click at [154, 192] on span "Add Media from Vault" at bounding box center [172, 196] width 75 height 9
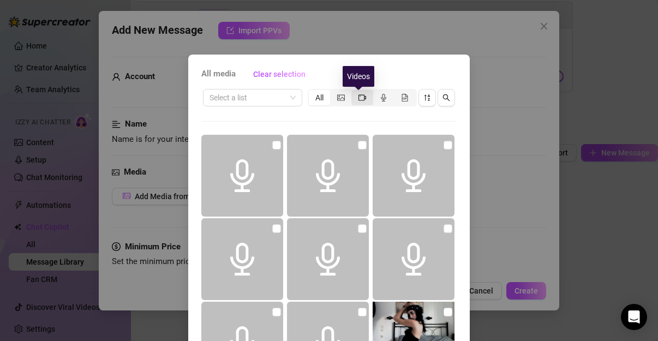
click at [358, 100] on icon "video-camera" at bounding box center [362, 98] width 8 height 8
click at [354, 92] on input "segmented control" at bounding box center [354, 92] width 0 height 0
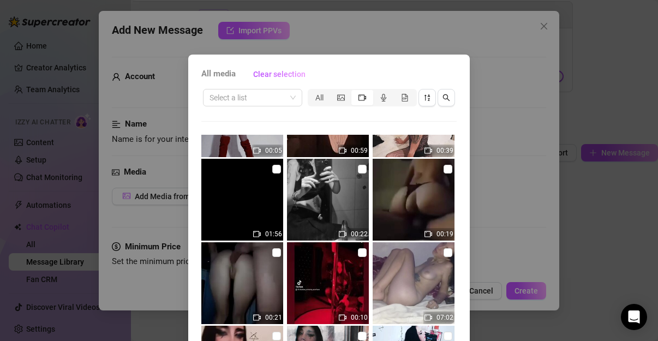
scroll to position [772, 0]
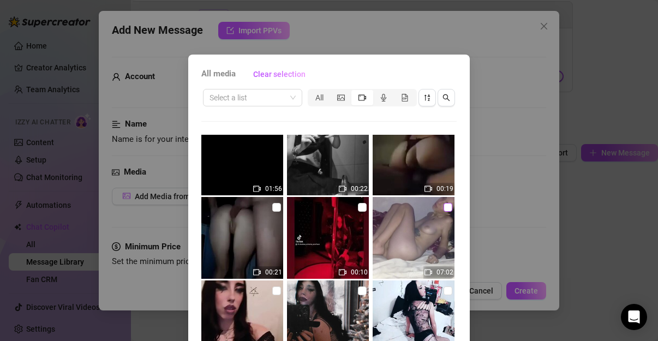
click at [443, 207] on input "checkbox" at bounding box center [447, 207] width 9 height 9
checkbox input "true"
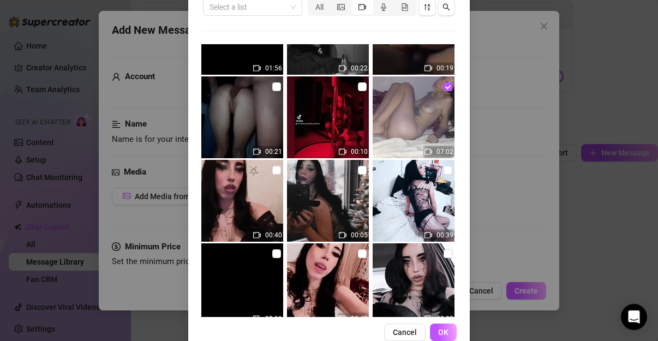
scroll to position [818, 0]
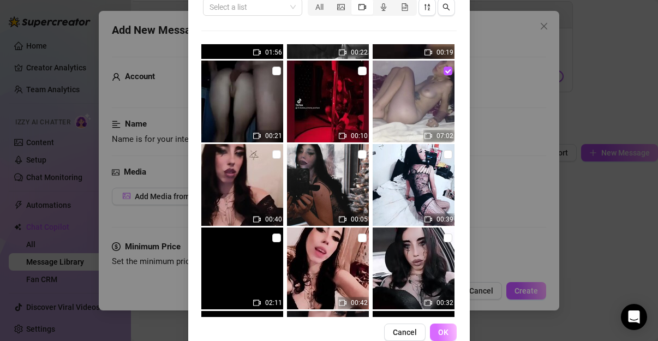
click at [443, 332] on span "OK" at bounding box center [443, 332] width 10 height 9
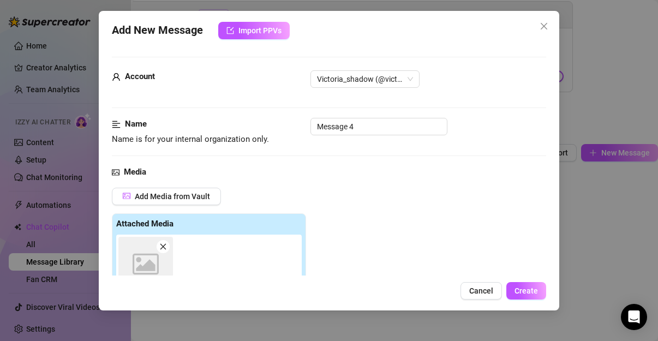
scroll to position [191, 0]
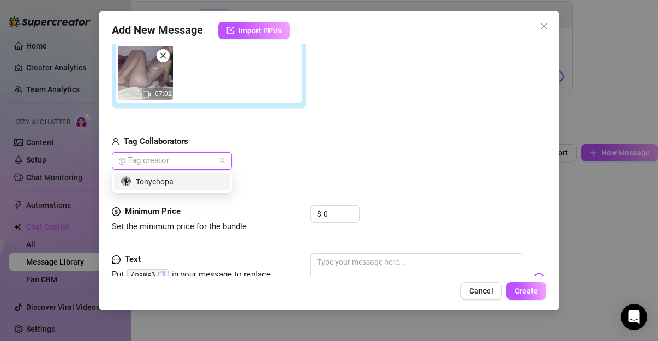
click at [194, 164] on div at bounding box center [166, 160] width 104 height 15
click at [158, 187] on div "Tonychopa" at bounding box center [172, 182] width 103 height 12
click at [344, 213] on input "0" at bounding box center [340, 214] width 35 height 16
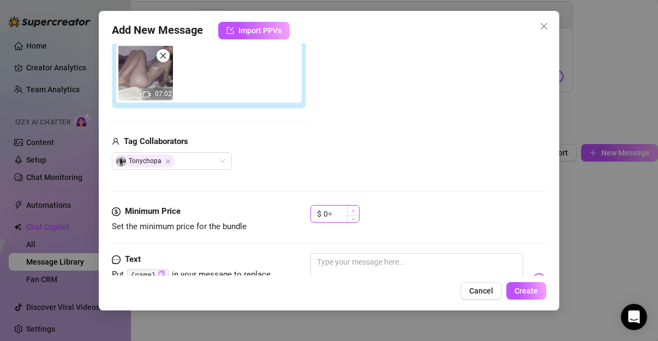
type input "0"
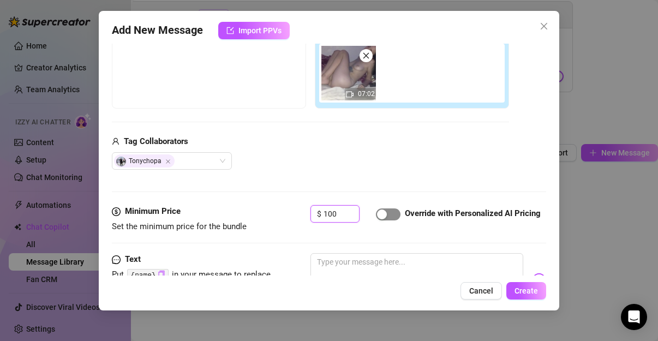
type input "100"
click at [386, 214] on div "button" at bounding box center [382, 214] width 10 height 10
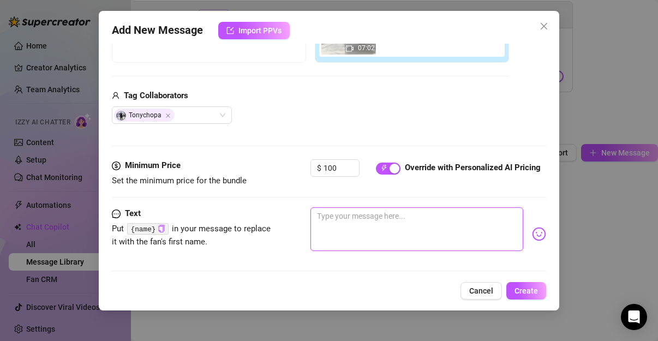
click at [372, 225] on textarea at bounding box center [416, 229] width 213 height 44
type textarea "S"
type textarea "Se"
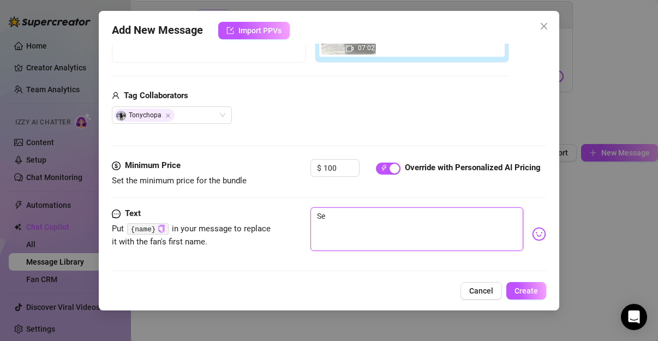
type textarea "Sex"
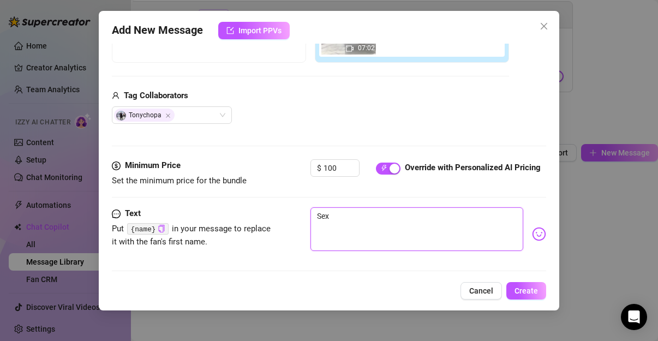
type textarea "Sex"
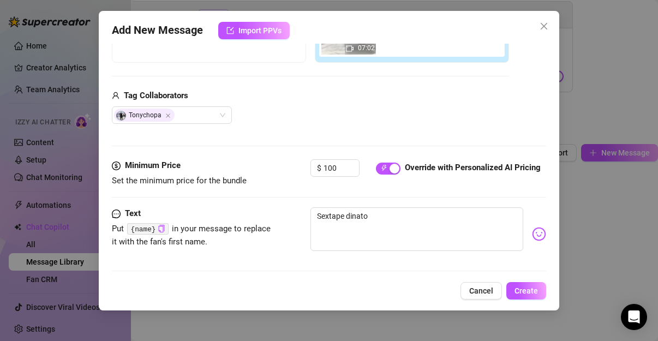
click at [197, 261] on div "Text Put {name} in your message to replace it with the fan's first name. Sextap…" at bounding box center [329, 244] width 434 height 74
click at [397, 231] on textarea "Sextape dinato" at bounding box center [416, 229] width 213 height 44
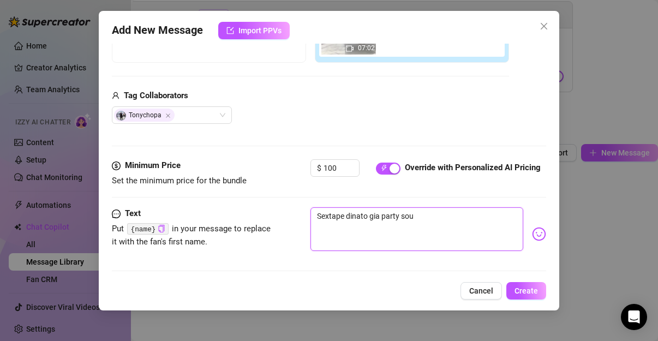
paste textarea "{name}"
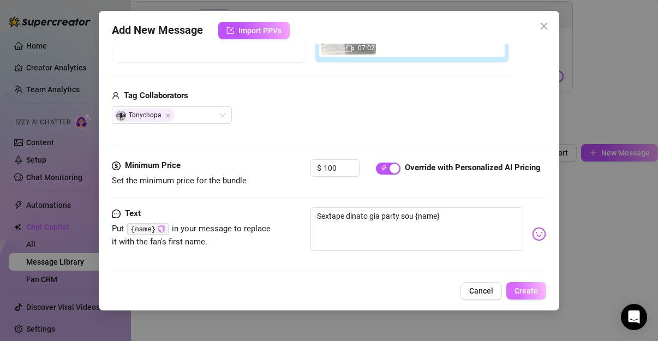
click at [533, 291] on span "Create" at bounding box center [525, 290] width 23 height 9
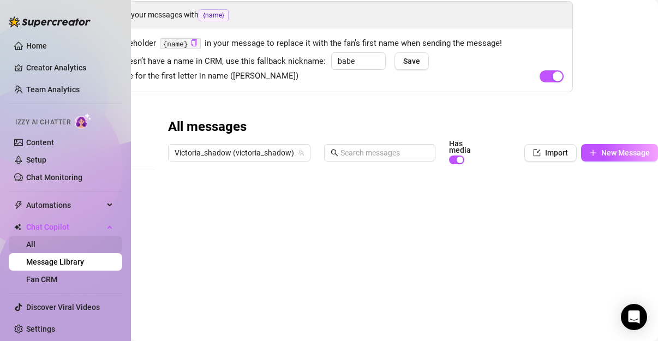
click at [35, 243] on link "All" at bounding box center [30, 244] width 9 height 9
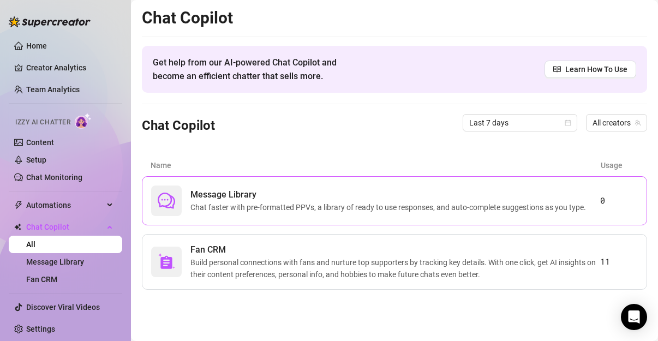
click at [317, 202] on span "Chat faster with pre-formatted PPVs, a library of ready to use responses, and a…" at bounding box center [390, 207] width 400 height 12
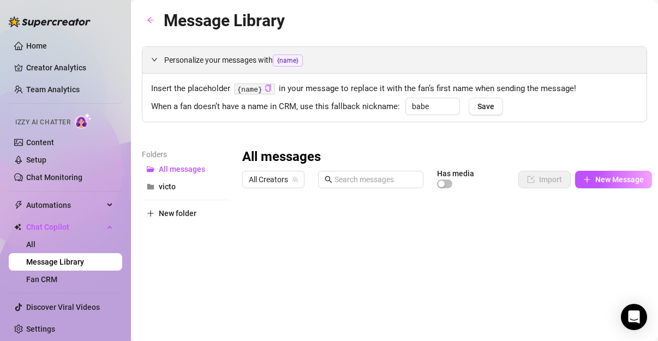
click at [148, 62] on div "Personalize your messages with {name}" at bounding box center [394, 60] width 504 height 26
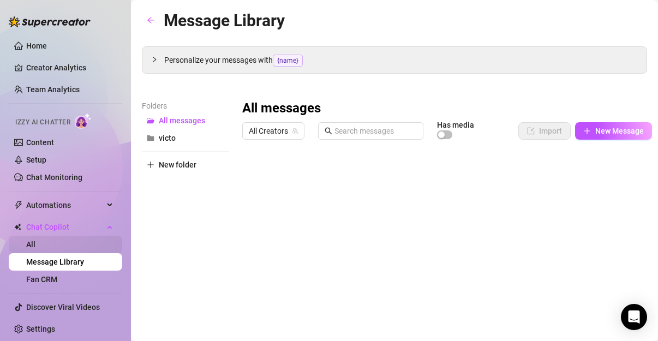
click at [35, 240] on link "All" at bounding box center [30, 244] width 9 height 9
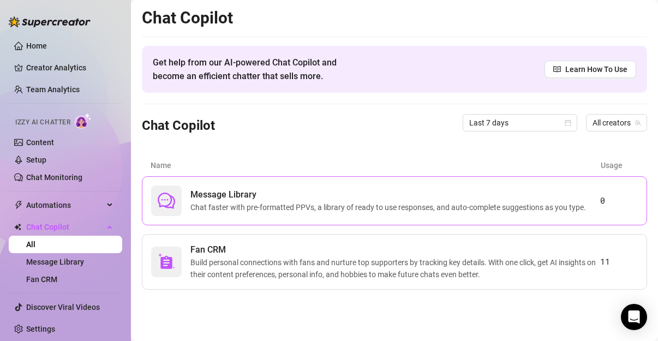
click at [212, 199] on span "Message Library" at bounding box center [390, 194] width 400 height 13
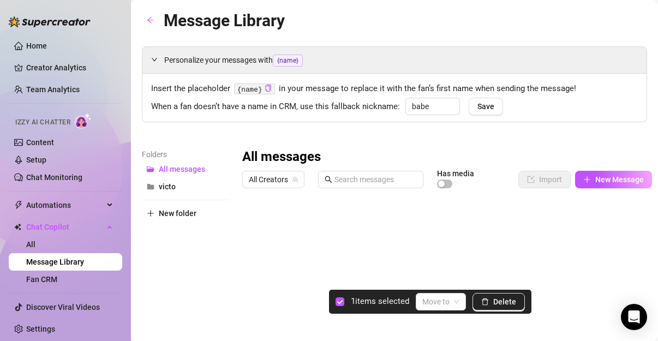
click at [253, 223] on div at bounding box center [446, 314] width 408 height 243
click at [254, 244] on div at bounding box center [446, 314] width 408 height 243
click at [250, 261] on div at bounding box center [446, 314] width 408 height 243
click at [258, 267] on div at bounding box center [446, 314] width 408 height 243
click at [255, 286] on div at bounding box center [446, 314] width 408 height 243
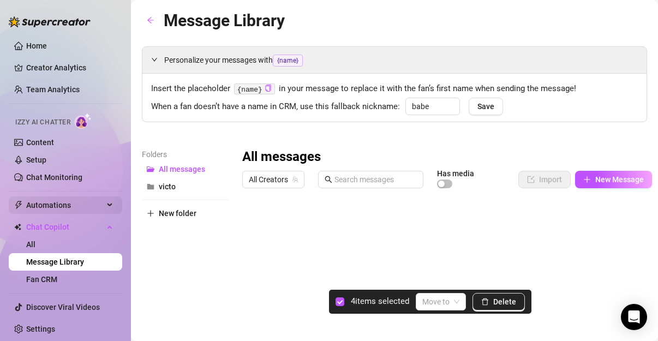
click at [45, 205] on span "Automations" at bounding box center [64, 204] width 77 height 17
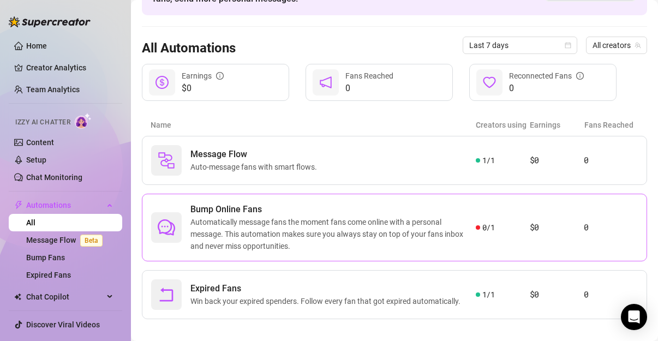
scroll to position [87, 0]
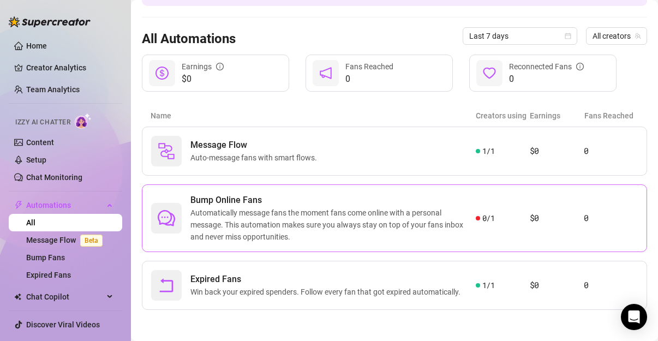
click at [480, 225] on div "Bump Online Fans Automatically message fans the moment fans come online with a …" at bounding box center [394, 218] width 505 height 68
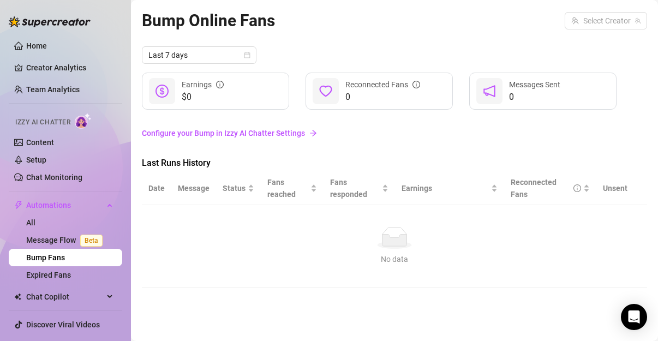
click at [195, 133] on link "Configure your Bump in Izzy AI Chatter Settings" at bounding box center [394, 133] width 505 height 12
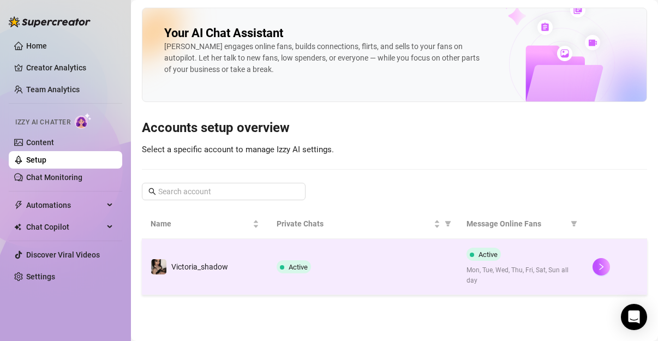
click at [503, 278] on span "Mon, Tue, Wed, Thu, Fri, Sat, Sun all day" at bounding box center [520, 275] width 109 height 21
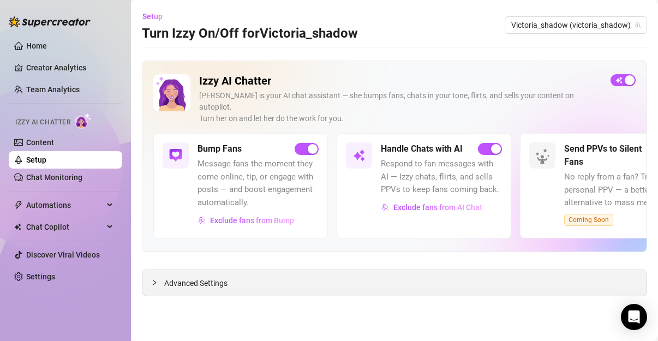
click at [205, 270] on div "Advanced Settings" at bounding box center [394, 283] width 504 height 26
click at [134, 273] on main "Setup Turn Izzy On/Off for Victoria_shadow Victoria_shadow (victoria_shadow) Iz…" at bounding box center [394, 170] width 527 height 341
click at [154, 279] on icon "collapsed" at bounding box center [154, 282] width 7 height 7
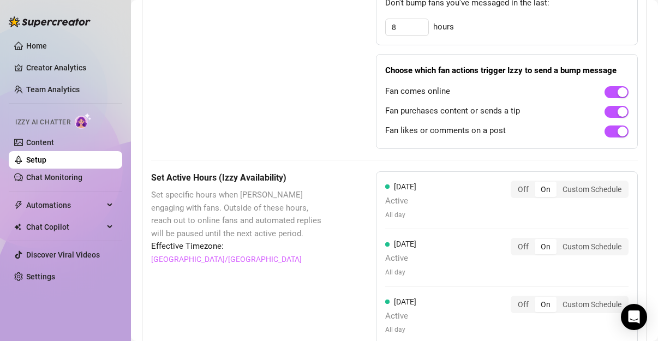
scroll to position [772, 0]
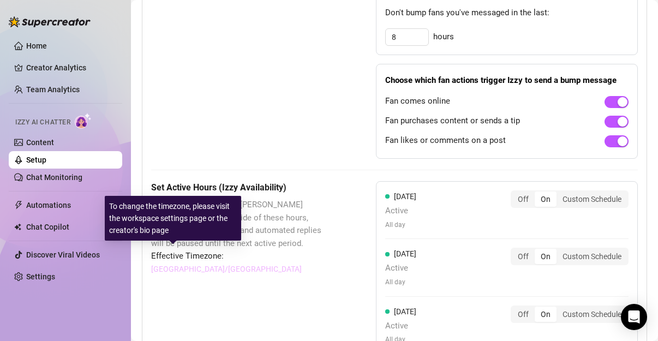
click at [181, 263] on link "[GEOGRAPHIC_DATA]/[GEOGRAPHIC_DATA]" at bounding box center [226, 269] width 151 height 12
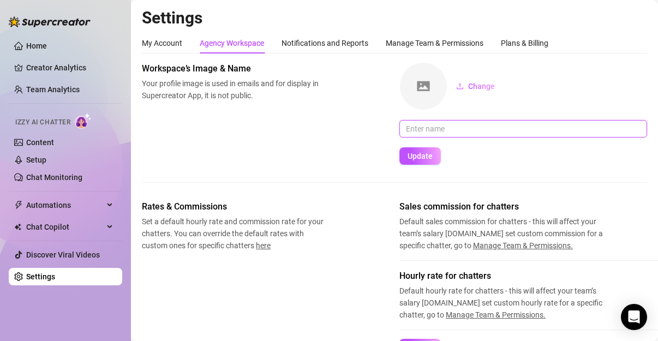
click at [446, 131] on input "text" at bounding box center [523, 128] width 248 height 17
click at [460, 131] on input "text" at bounding box center [523, 128] width 248 height 17
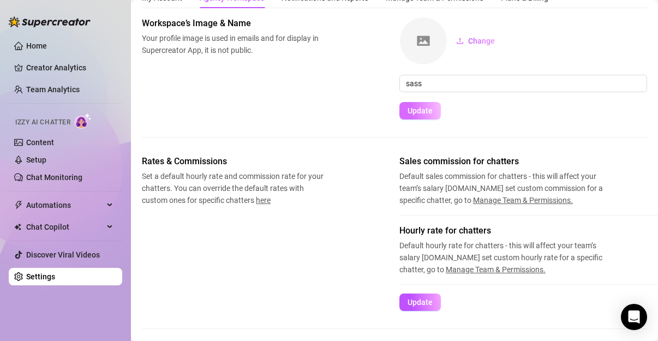
click at [420, 106] on span "Update" at bounding box center [419, 110] width 25 height 9
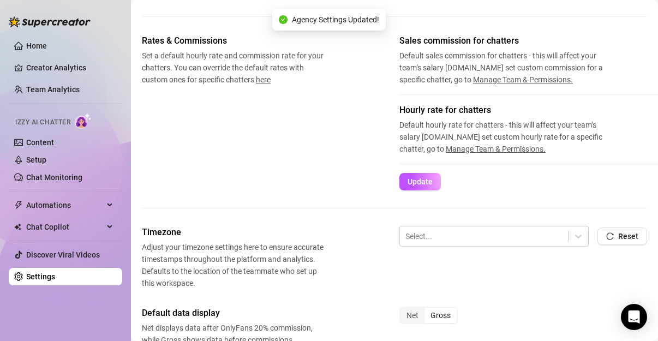
scroll to position [182, 0]
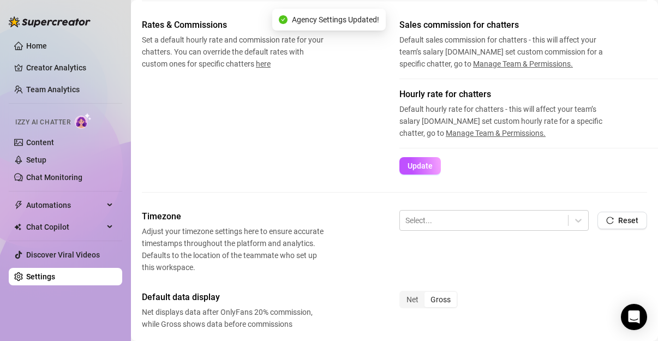
click at [500, 231] on div "Select... Reset" at bounding box center [523, 225] width 248 height 31
click at [500, 216] on div at bounding box center [483, 220] width 157 height 14
click at [375, 175] on div "Rates & Commissions Set a default hourly rate and commission rate for your chat…" at bounding box center [394, 114] width 505 height 191
click at [425, 217] on div at bounding box center [483, 220] width 157 height 14
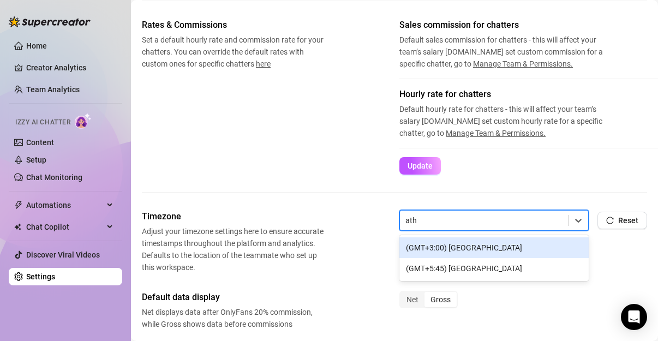
click at [450, 242] on div "(GMT+3:00) [GEOGRAPHIC_DATA]" at bounding box center [493, 247] width 189 height 21
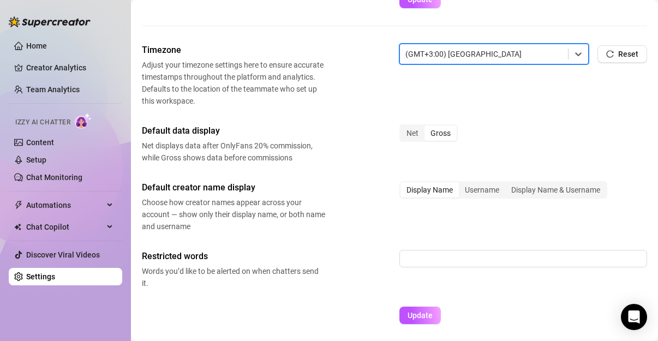
scroll to position [363, 0]
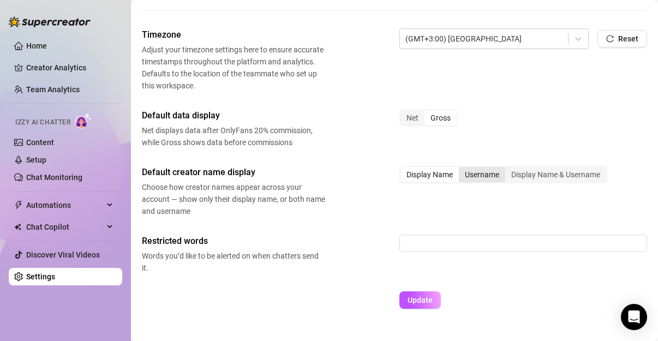
click at [494, 173] on div "Username" at bounding box center [482, 174] width 46 height 15
click at [461, 169] on input "Username" at bounding box center [461, 169] width 0 height 0
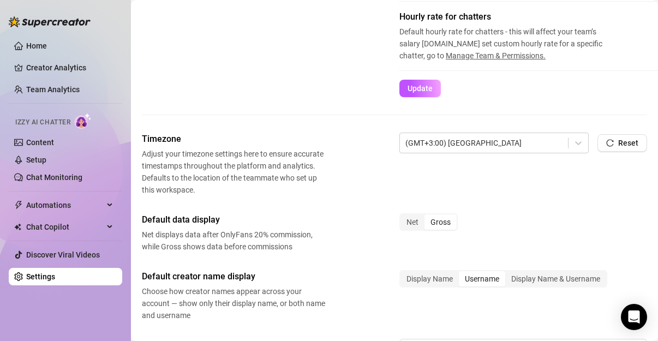
scroll to position [257, 0]
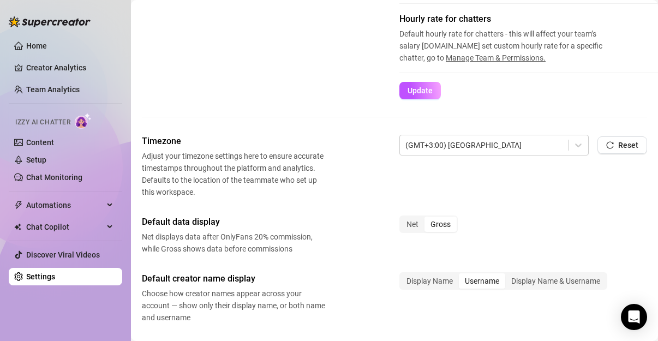
click at [440, 226] on div "Gross" at bounding box center [440, 223] width 32 height 15
click at [427, 218] on input "Gross" at bounding box center [427, 218] width 0 height 0
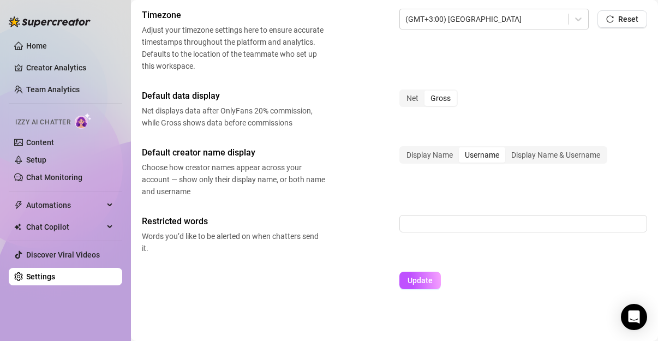
scroll to position [393, 0]
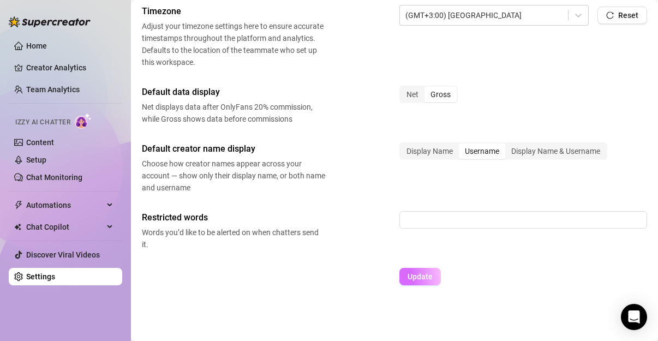
click at [415, 272] on span "Update" at bounding box center [419, 276] width 25 height 9
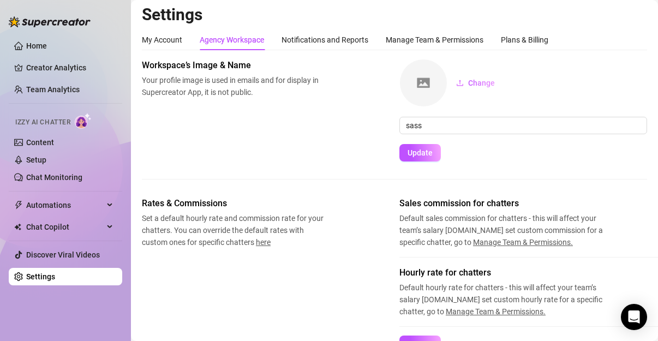
scroll to position [0, 0]
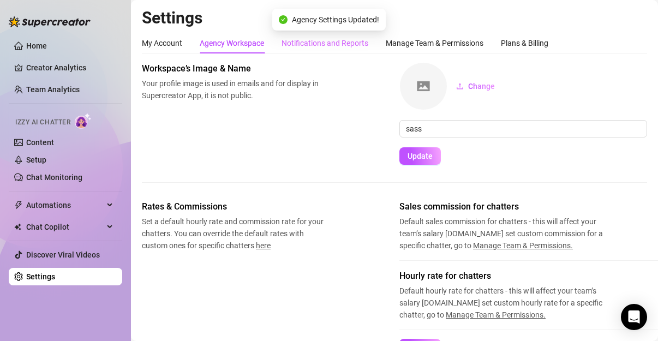
click at [316, 50] on div "Notifications and Reports" at bounding box center [324, 43] width 87 height 21
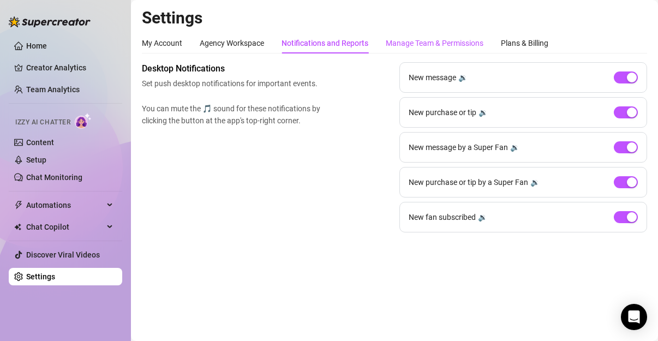
click at [444, 47] on div "Manage Team & Permissions" at bounding box center [435, 43] width 98 height 12
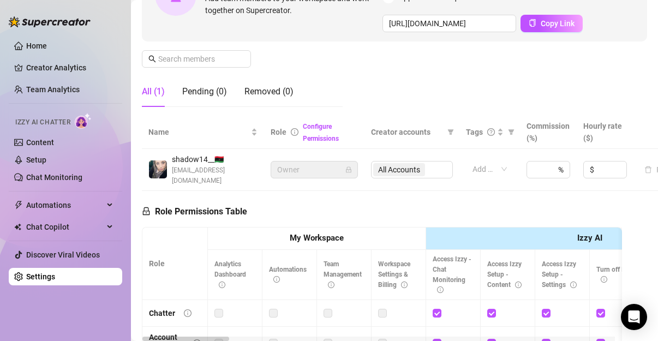
scroll to position [136, 0]
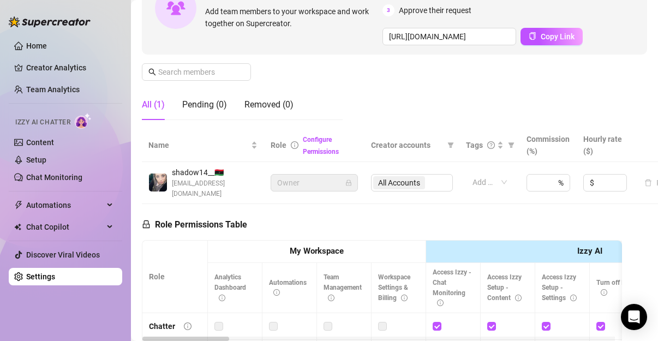
click at [402, 182] on div "All Accounts" at bounding box center [412, 182] width 82 height 17
click at [59, 71] on link "Creator Analytics" at bounding box center [69, 67] width 87 height 17
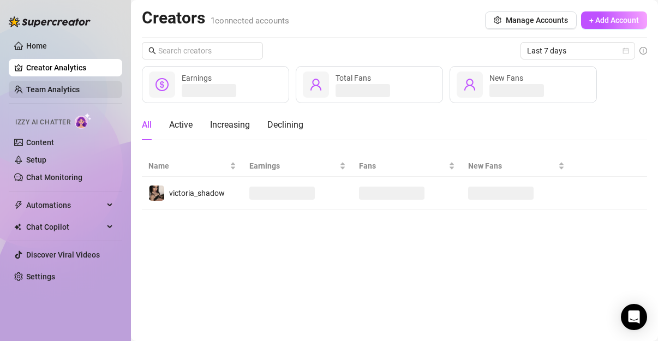
click at [80, 87] on link "Team Analytics" at bounding box center [52, 89] width 53 height 9
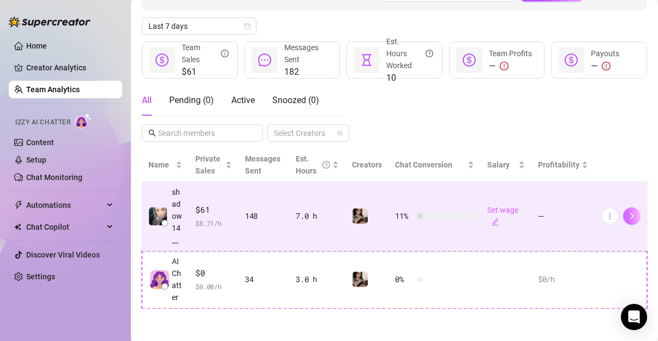
scroll to position [167, 0]
click at [498, 206] on link "Set wage" at bounding box center [502, 216] width 31 height 21
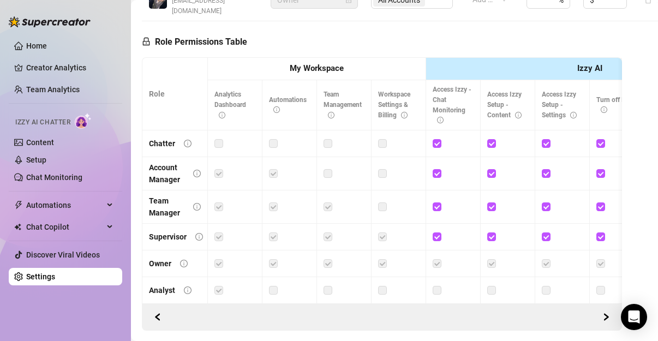
scroll to position [303, 0]
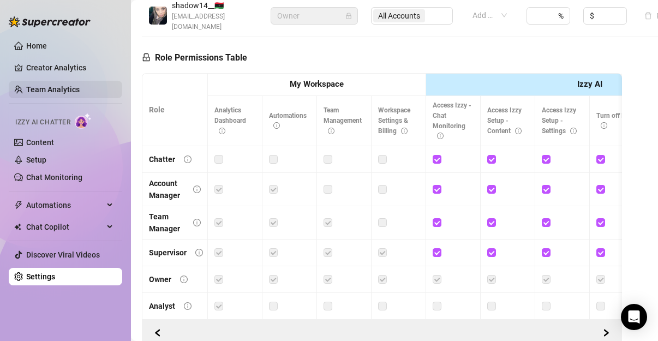
click at [56, 92] on link "Team Analytics" at bounding box center [52, 89] width 53 height 9
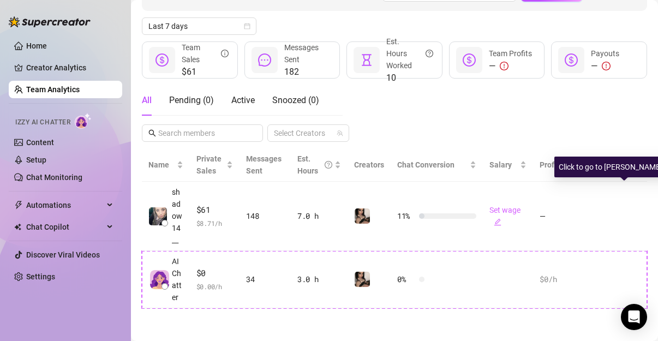
scroll to position [167, 0]
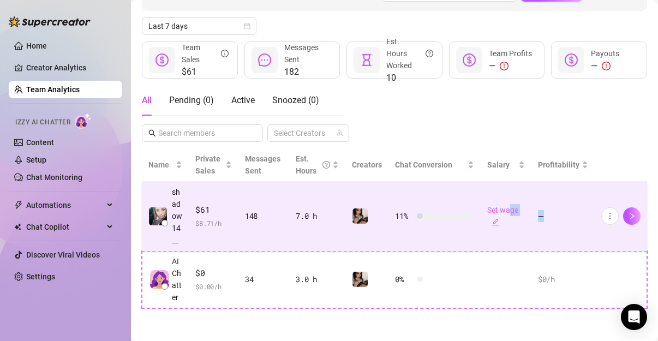
drag, startPoint x: 596, startPoint y: 165, endPoint x: 507, endPoint y: 168, distance: 89.5
click at [507, 182] on tr "shadow14__ $61 $ 8.71 /h 148 7.0 h 11 % Set wage —" at bounding box center [394, 216] width 505 height 69
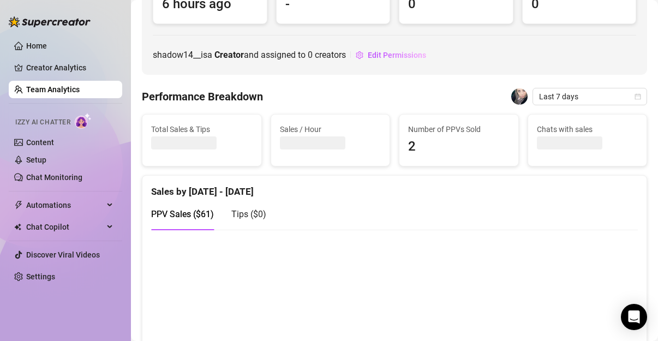
scroll to position [25, 0]
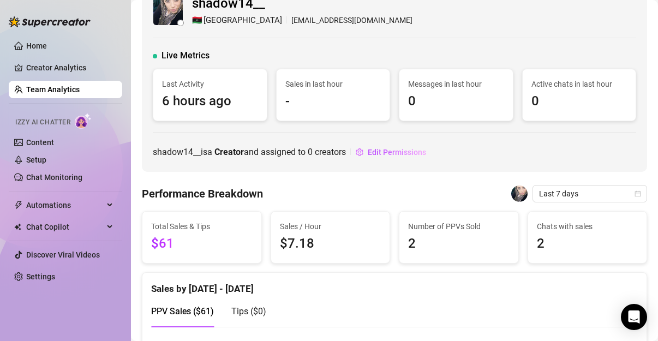
click at [70, 85] on link "Team Analytics" at bounding box center [52, 89] width 53 height 9
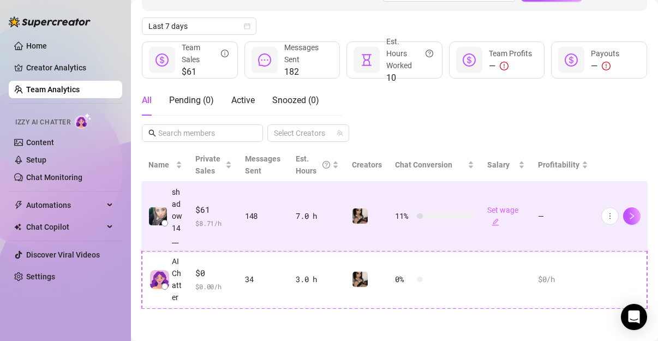
scroll to position [167, 0]
click at [606, 212] on icon "more" at bounding box center [610, 216] width 8 height 8
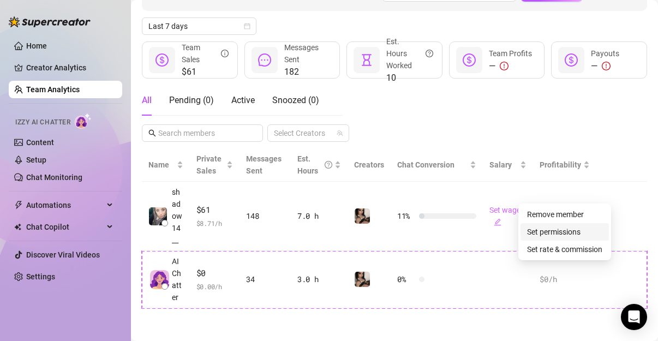
scroll to position [143, 0]
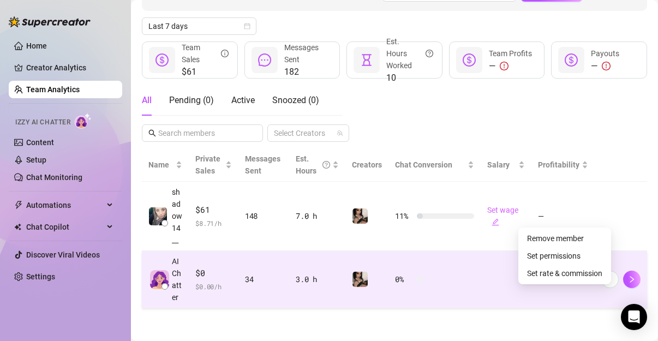
click at [585, 298] on td "$0 /h" at bounding box center [562, 279] width 63 height 57
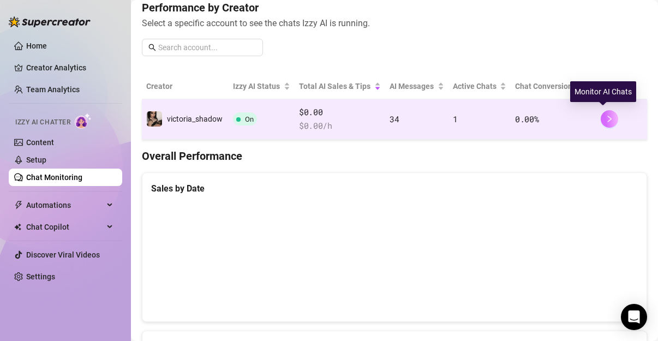
click at [600, 122] on button "button" at bounding box center [608, 118] width 17 height 17
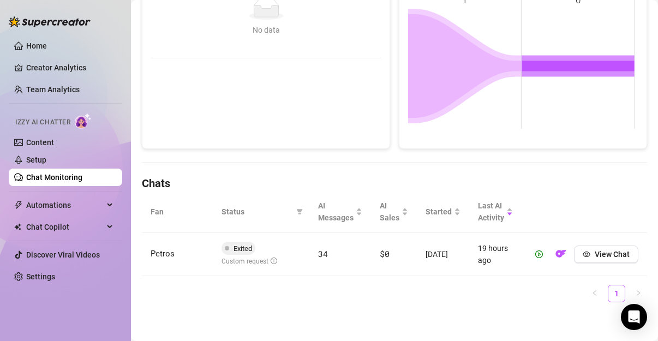
scroll to position [216, 0]
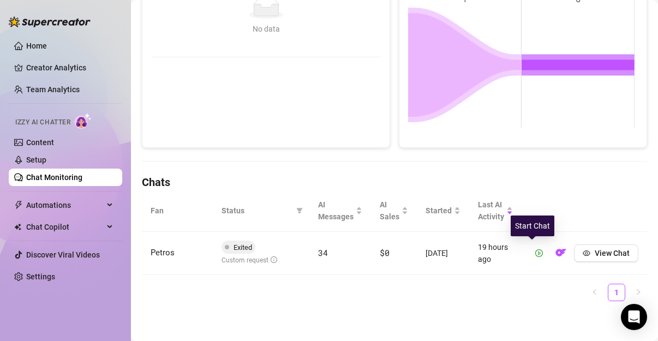
click at [530, 251] on button "button" at bounding box center [538, 252] width 17 height 17
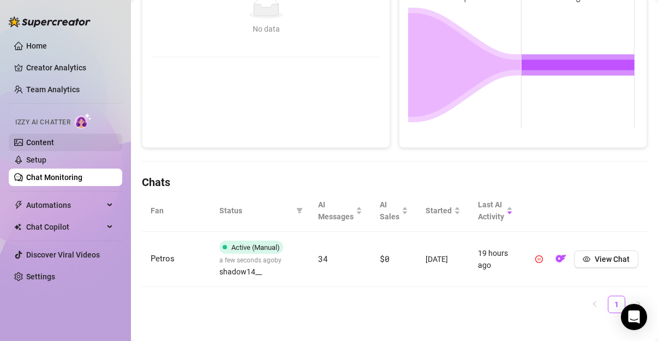
click at [44, 144] on link "Content" at bounding box center [40, 142] width 28 height 9
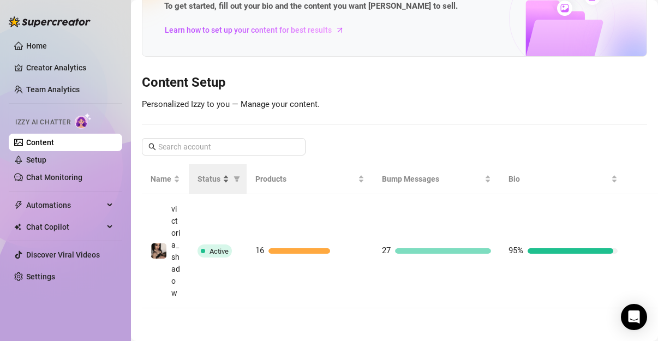
scroll to position [91, 0]
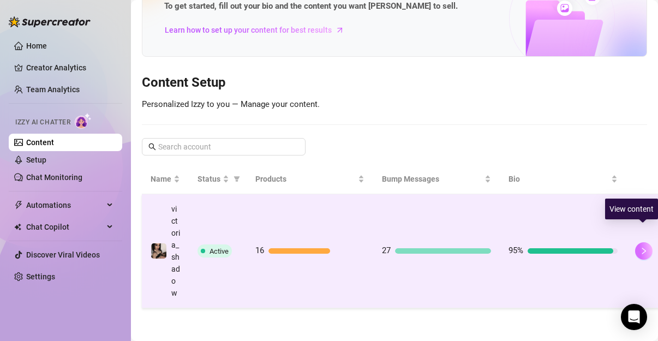
click at [640, 247] on icon "right" at bounding box center [644, 251] width 8 height 8
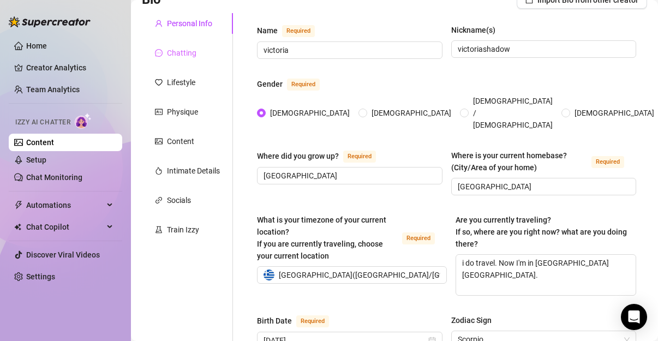
click at [196, 61] on div "Chatting" at bounding box center [187, 53] width 91 height 21
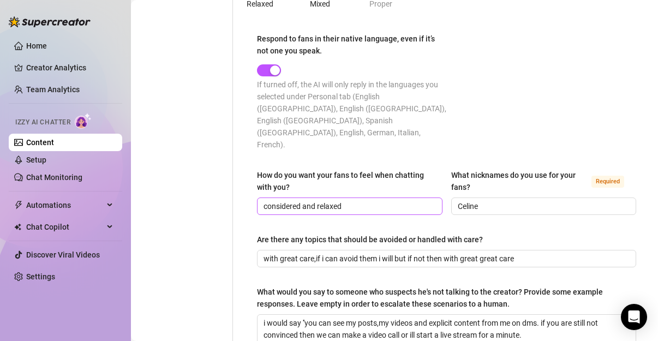
scroll to position [636, 0]
click at [502, 200] on input "Celine" at bounding box center [543, 206] width 170 height 12
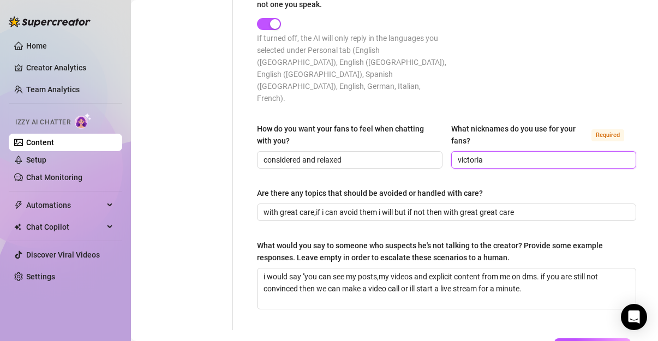
scroll to position [739, 0]
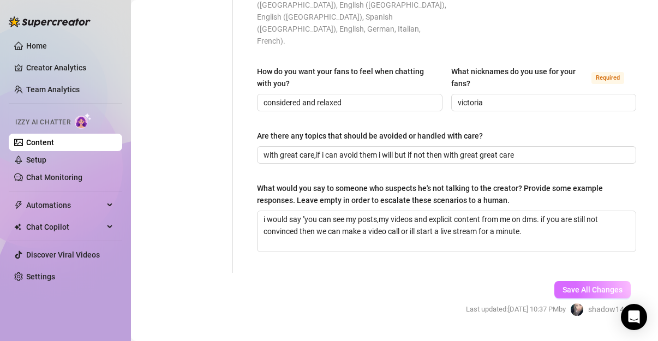
click at [576, 285] on span "Save All Changes" at bounding box center [592, 289] width 60 height 9
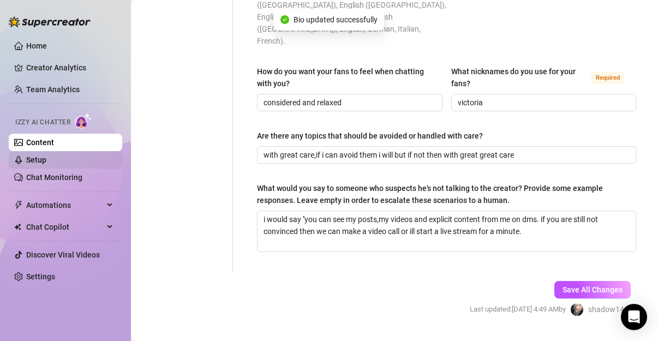
click at [45, 161] on link "Setup" at bounding box center [36, 159] width 20 height 9
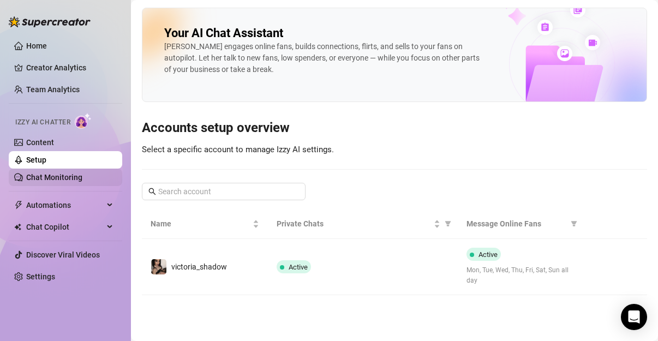
click at [56, 175] on link "Chat Monitoring" at bounding box center [54, 177] width 56 height 9
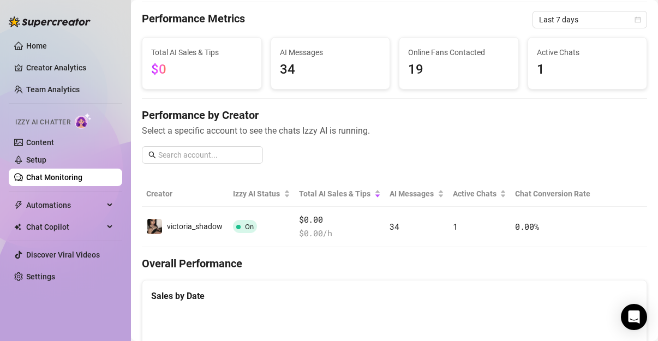
scroll to position [45, 0]
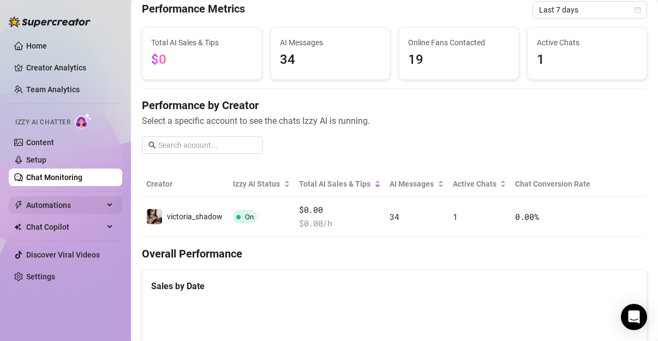
click at [69, 209] on span "Automations" at bounding box center [64, 204] width 77 height 17
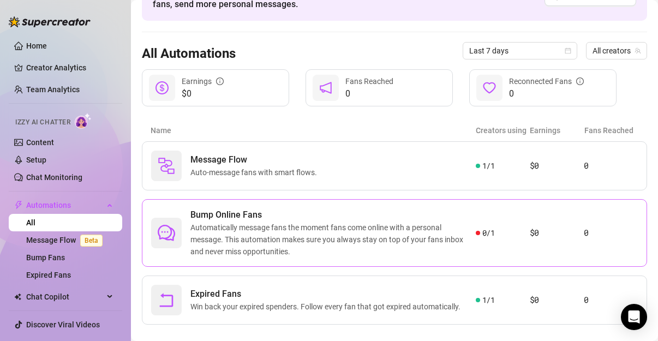
scroll to position [87, 0]
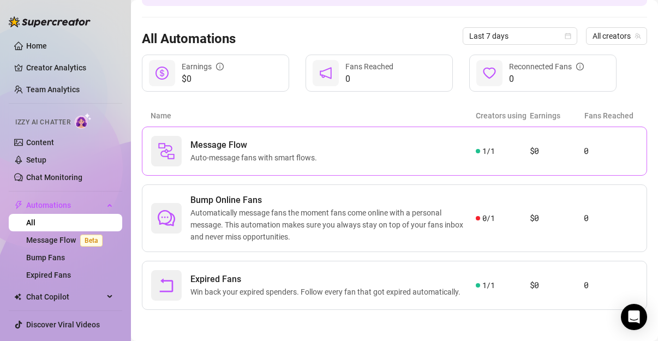
click at [309, 158] on span "Auto-message fans with smart flows." at bounding box center [255, 158] width 131 height 12
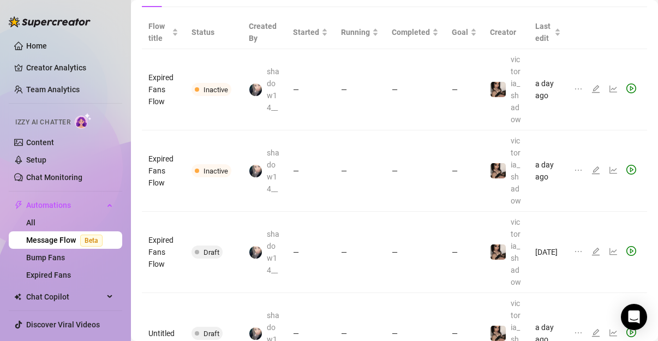
scroll to position [45, 0]
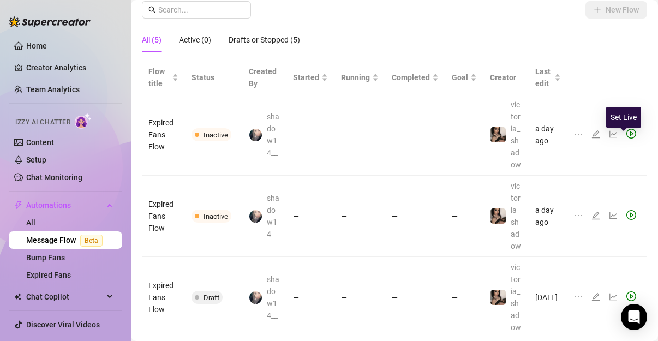
click at [626, 139] on icon "play-circle" at bounding box center [631, 134] width 10 height 10
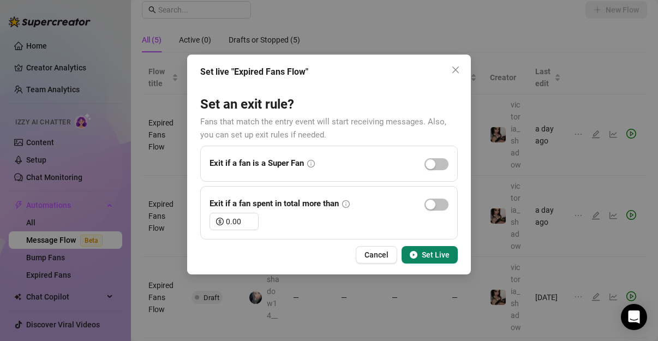
click at [449, 256] on button "Set Live" at bounding box center [429, 254] width 56 height 17
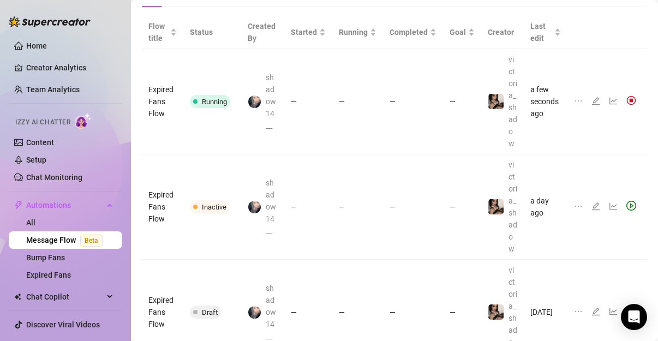
scroll to position [136, 0]
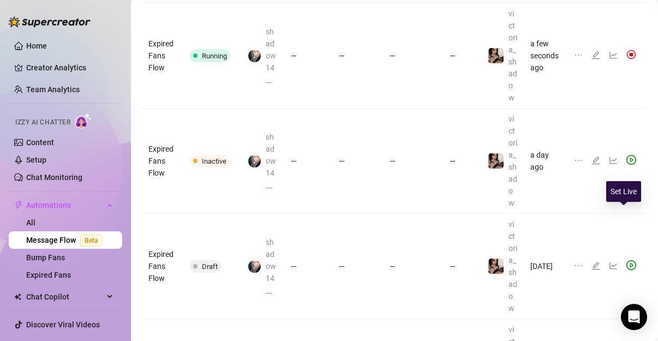
click at [626, 165] on icon "play-circle" at bounding box center [631, 160] width 10 height 10
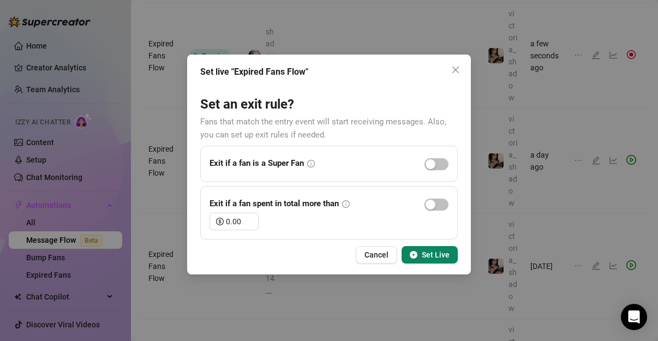
click at [420, 260] on button "Set Live" at bounding box center [429, 254] width 56 height 17
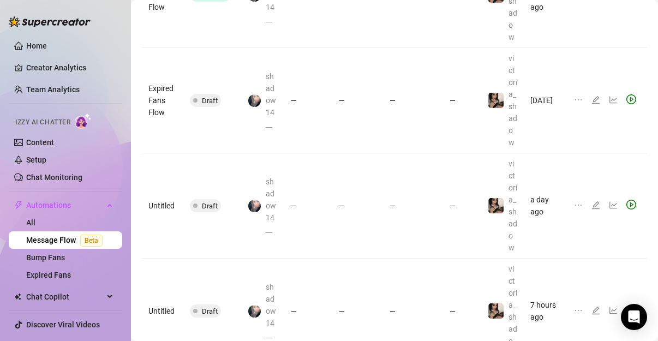
scroll to position [318, 0]
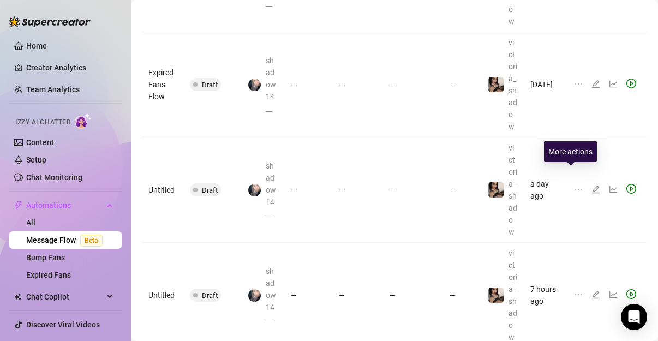
click at [574, 88] on icon "ellipsis" at bounding box center [578, 84] width 9 height 9
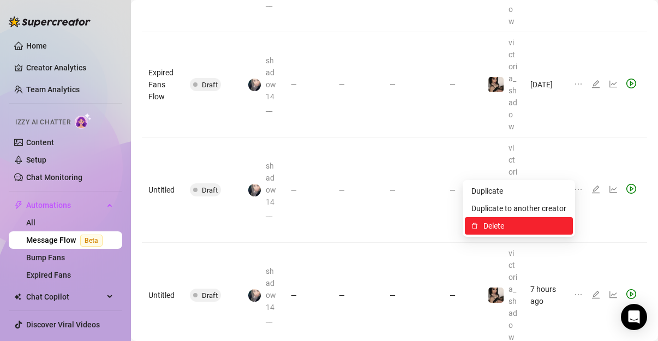
click at [492, 229] on span "Delete" at bounding box center [524, 226] width 83 height 12
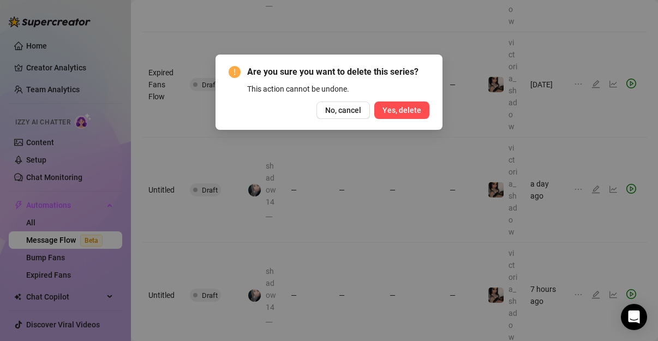
click at [422, 115] on button "Yes, delete" at bounding box center [401, 109] width 55 height 17
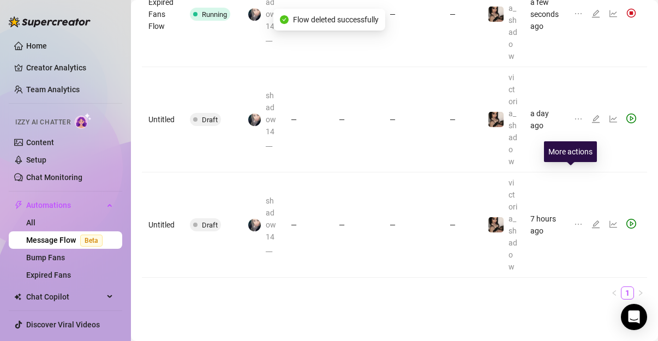
click at [574, 123] on icon "ellipsis" at bounding box center [578, 119] width 9 height 9
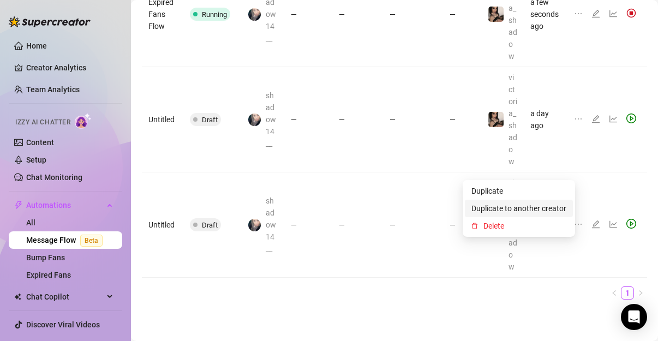
click at [512, 212] on span "Duplicate to another creator" at bounding box center [518, 208] width 95 height 12
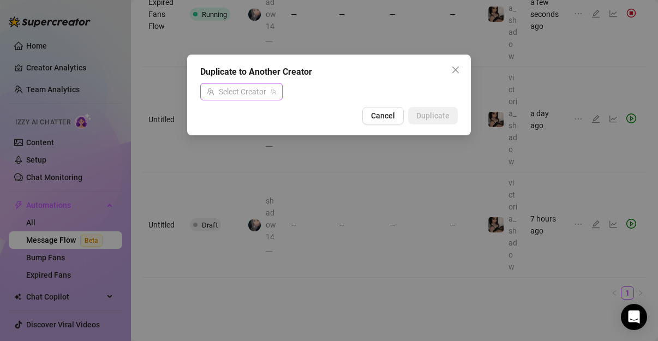
click at [242, 94] on input "search" at bounding box center [236, 91] width 59 height 16
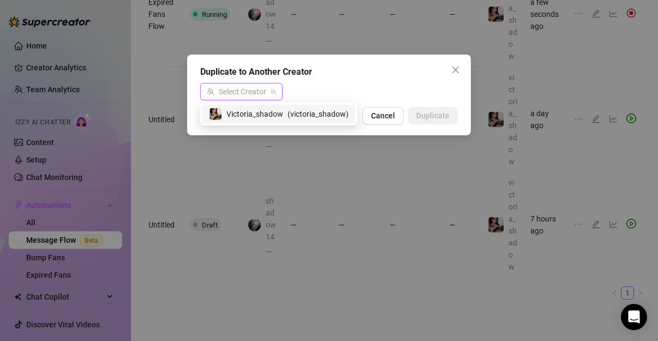
click at [274, 116] on span "Victoria_shadow" at bounding box center [254, 114] width 57 height 12
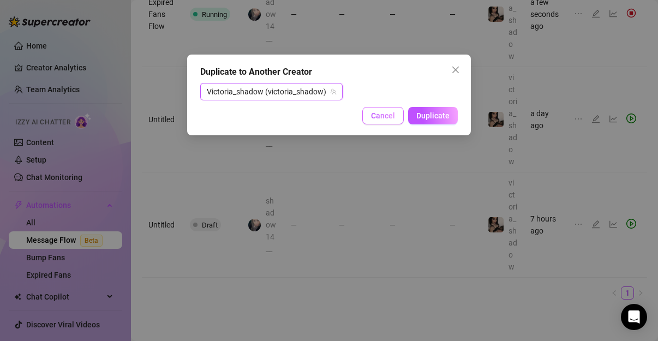
click at [392, 116] on span "Cancel" at bounding box center [383, 115] width 24 height 9
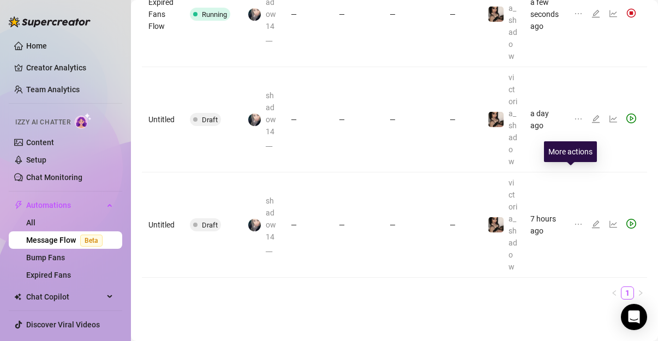
click at [574, 123] on icon "ellipsis" at bounding box center [578, 119] width 9 height 9
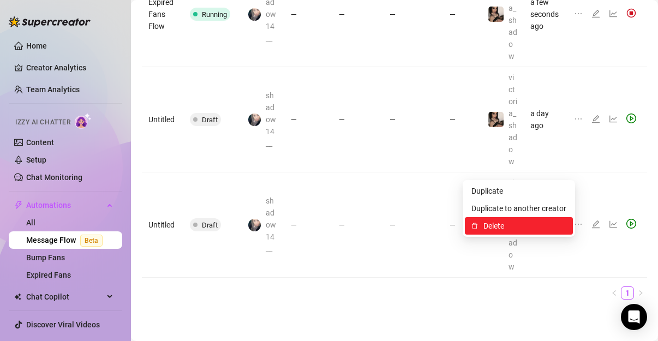
click at [504, 228] on span "Delete" at bounding box center [524, 226] width 83 height 12
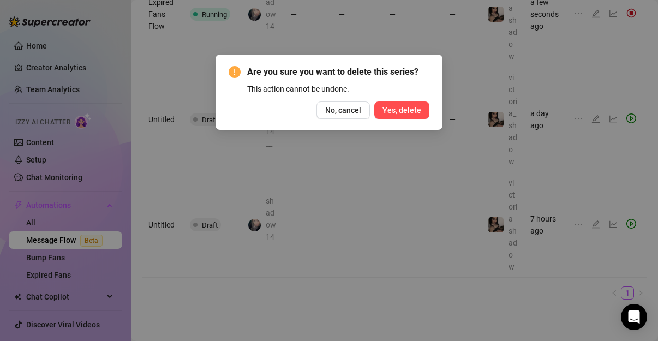
click at [422, 113] on button "Yes, delete" at bounding box center [401, 109] width 55 height 17
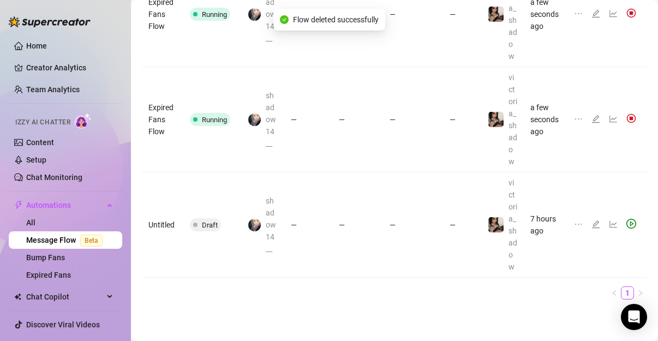
scroll to position [285, 0]
click at [567, 196] on td at bounding box center [607, 224] width 80 height 105
click at [574, 220] on icon "ellipsis" at bounding box center [578, 224] width 9 height 9
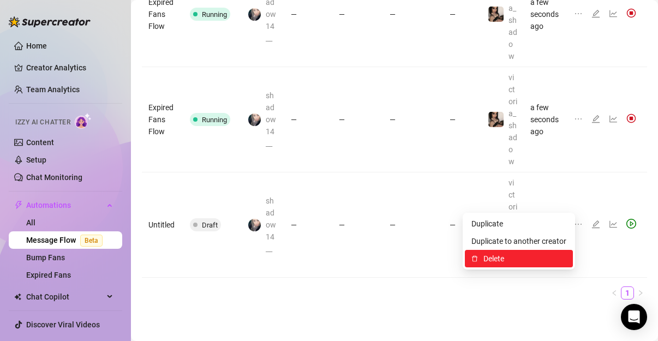
click at [505, 261] on span "Delete" at bounding box center [524, 258] width 83 height 12
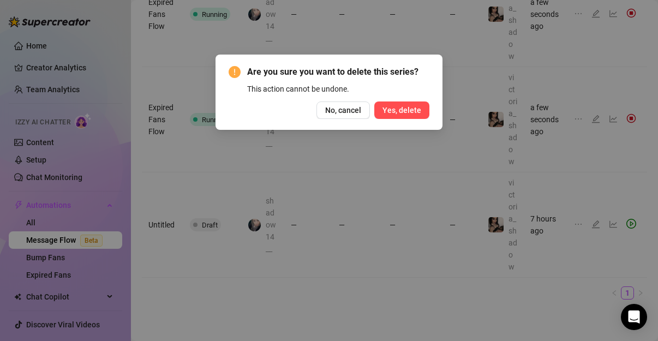
click at [408, 109] on span "Yes, delete" at bounding box center [401, 110] width 39 height 9
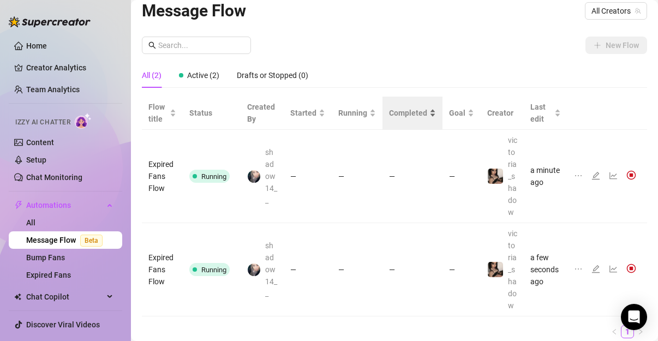
scroll to position [0, 0]
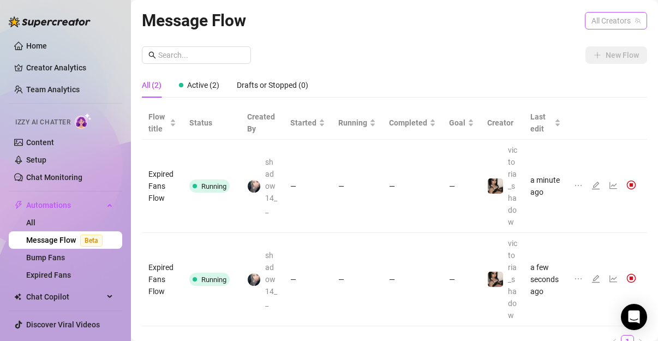
click at [600, 21] on span "All Creators" at bounding box center [615, 21] width 49 height 16
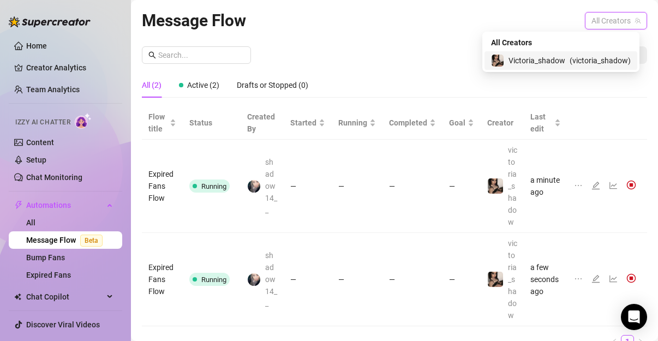
click at [534, 61] on span "Victoria_shadow" at bounding box center [536, 61] width 57 height 12
